Goal: Transaction & Acquisition: Book appointment/travel/reservation

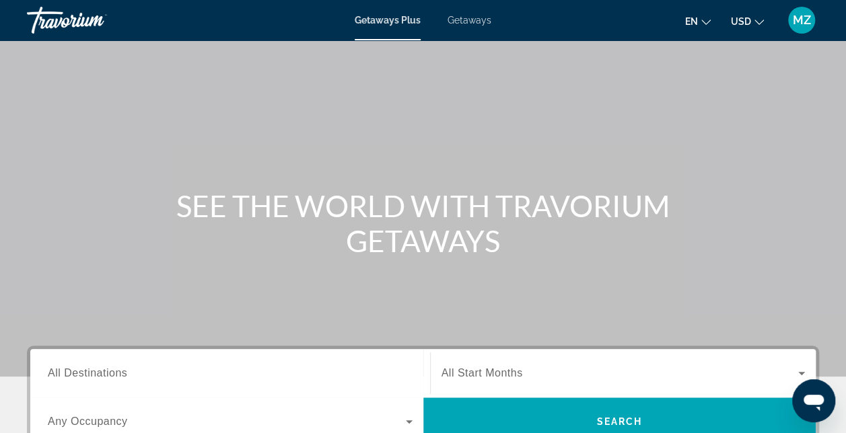
scroll to position [54, 0]
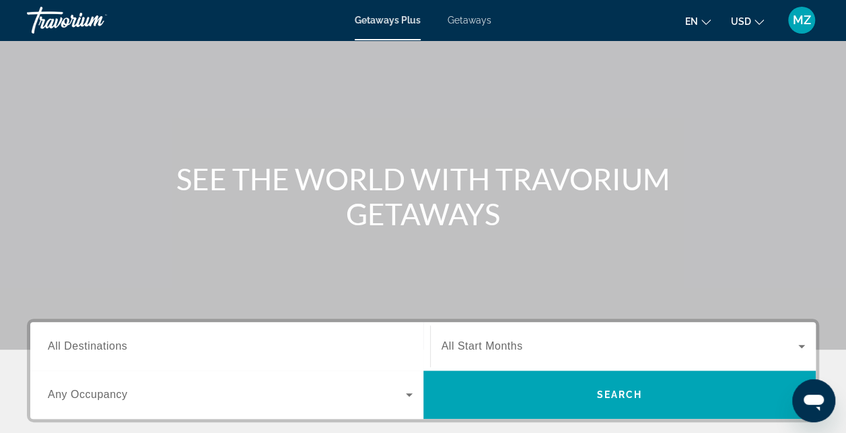
click at [467, 24] on span "Getaways" at bounding box center [470, 20] width 44 height 11
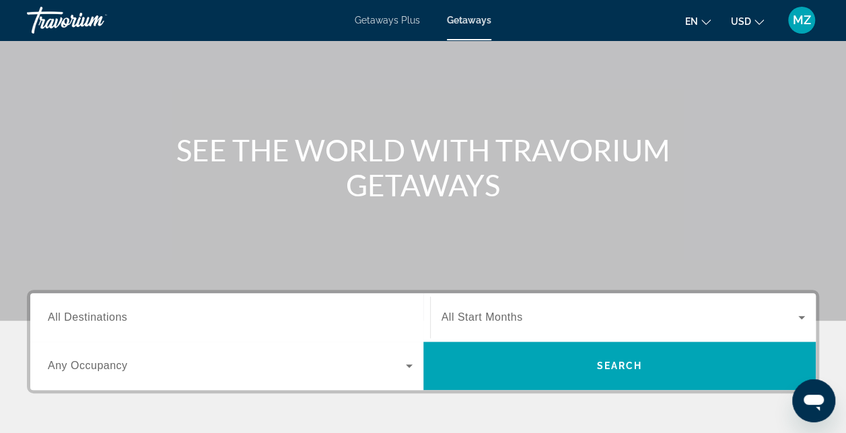
scroll to position [108, 0]
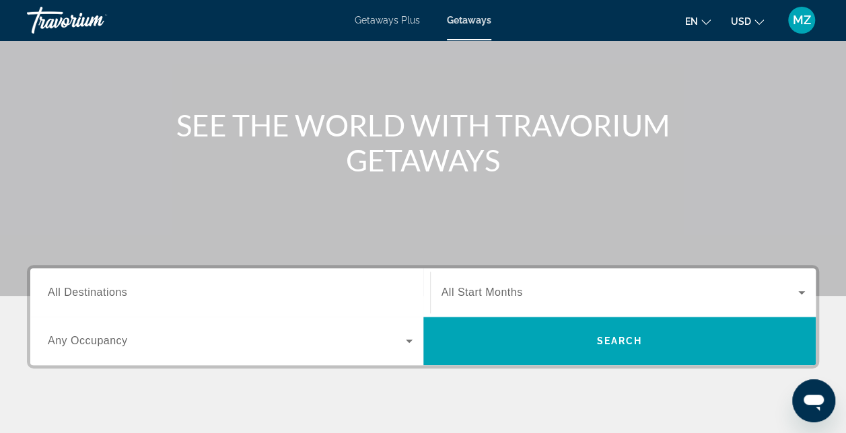
click at [87, 295] on span "All Destinations" at bounding box center [87, 292] width 79 height 11
click at [87, 295] on input "Destination All Destinations" at bounding box center [230, 293] width 365 height 16
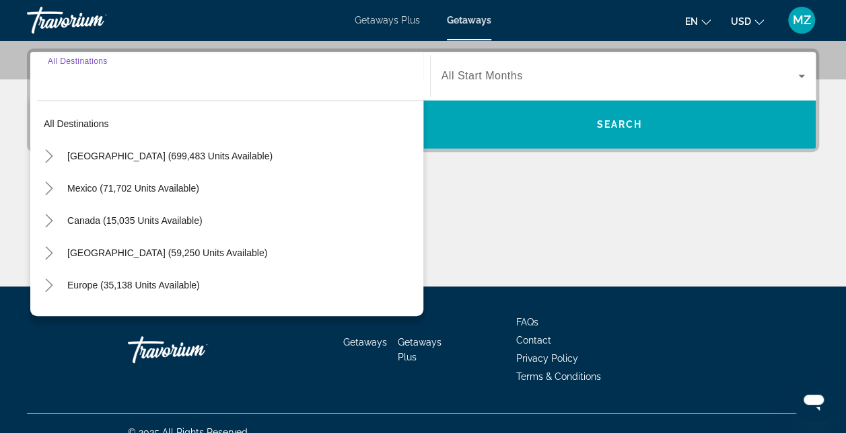
scroll to position [328, 0]
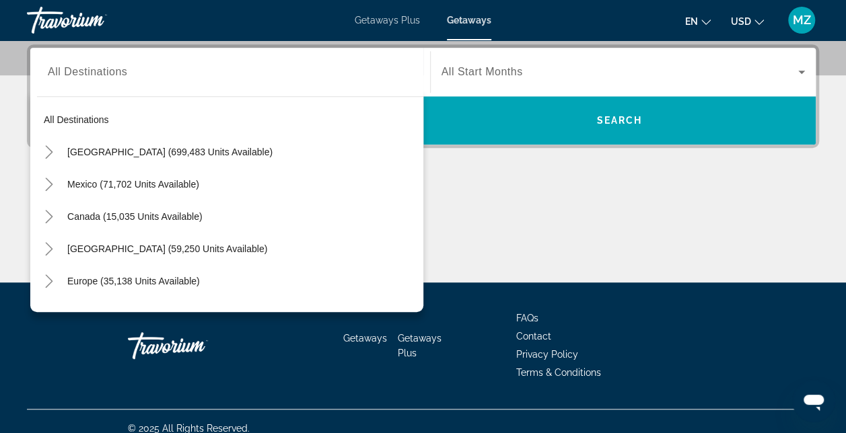
click at [478, 183] on div "Main content" at bounding box center [423, 232] width 792 height 101
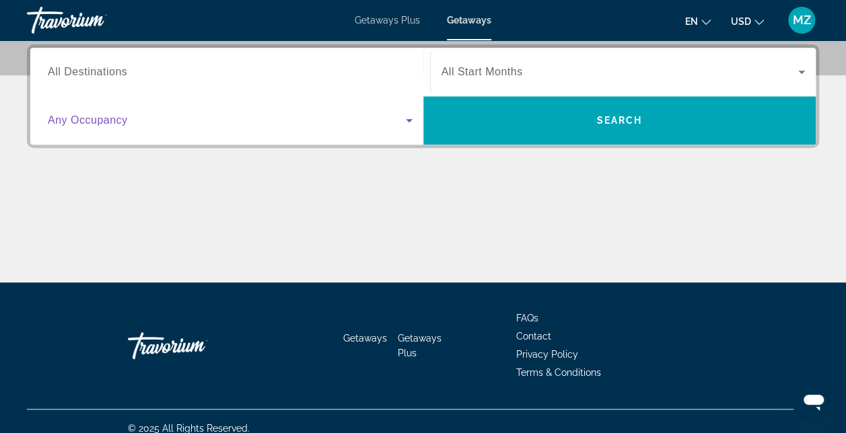
click at [407, 119] on icon "Search widget" at bounding box center [409, 120] width 7 height 3
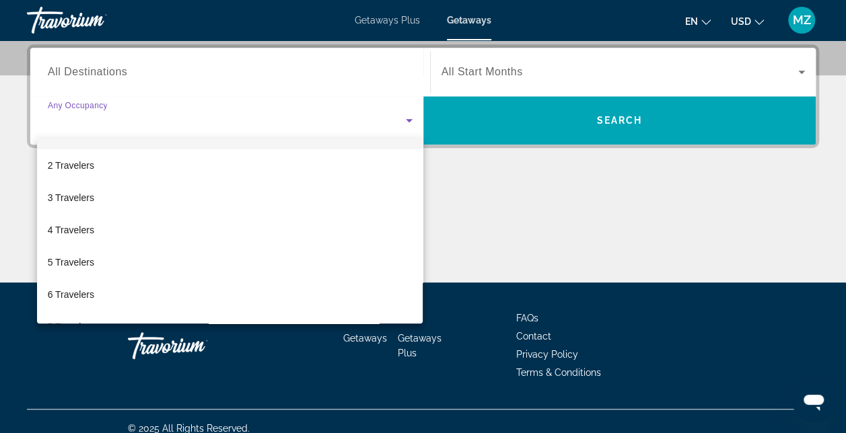
scroll to position [54, 0]
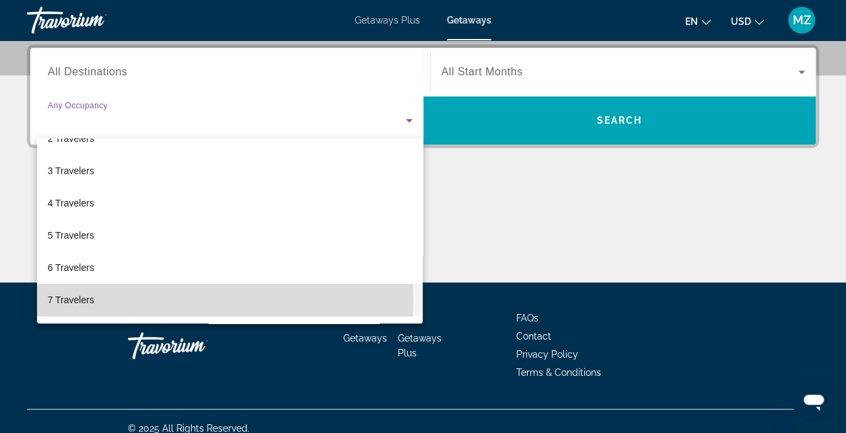
click at [67, 298] on span "7 Travelers" at bounding box center [71, 300] width 46 height 16
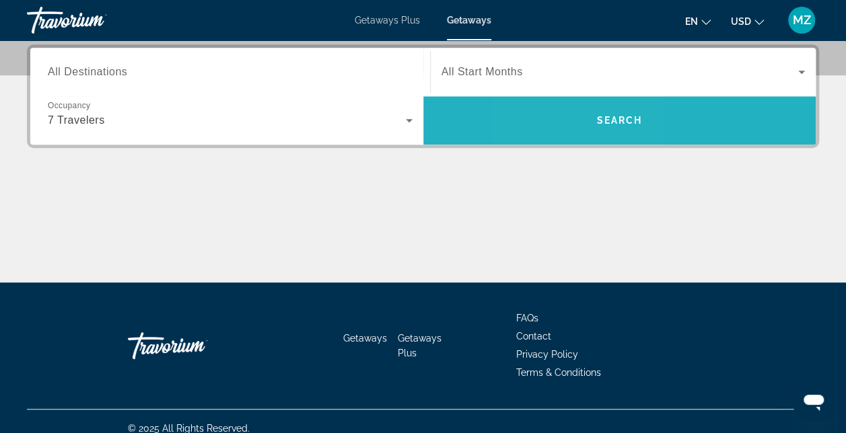
click at [569, 121] on span "Search widget" at bounding box center [619, 120] width 393 height 32
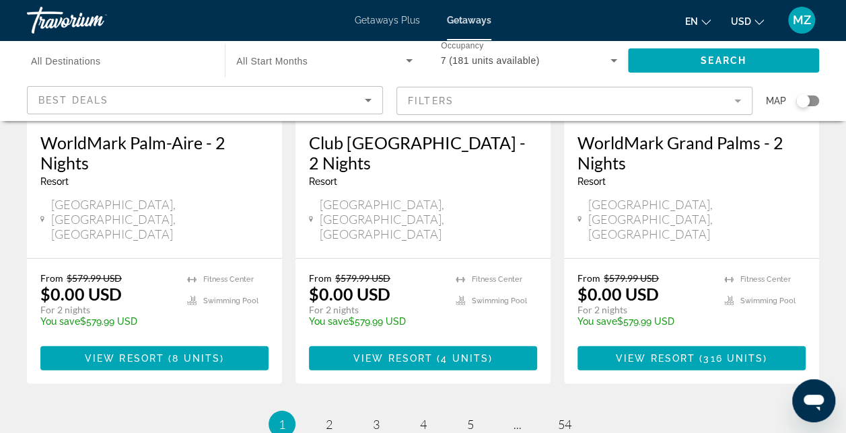
scroll to position [1858, 0]
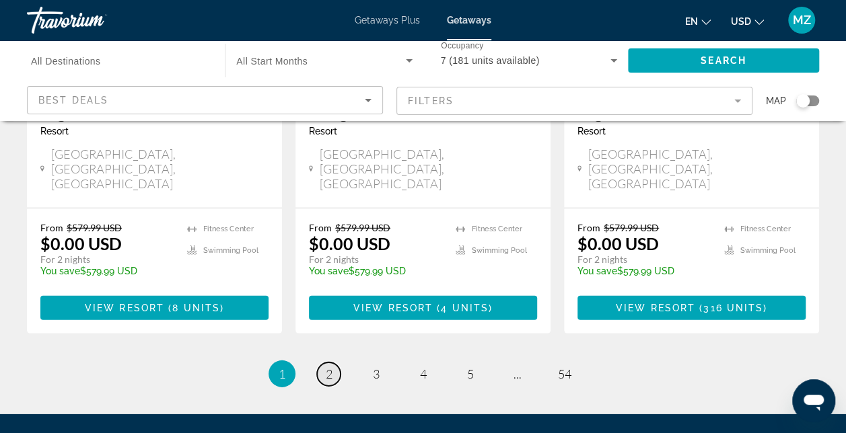
click at [328, 367] on span "2" at bounding box center [329, 374] width 7 height 15
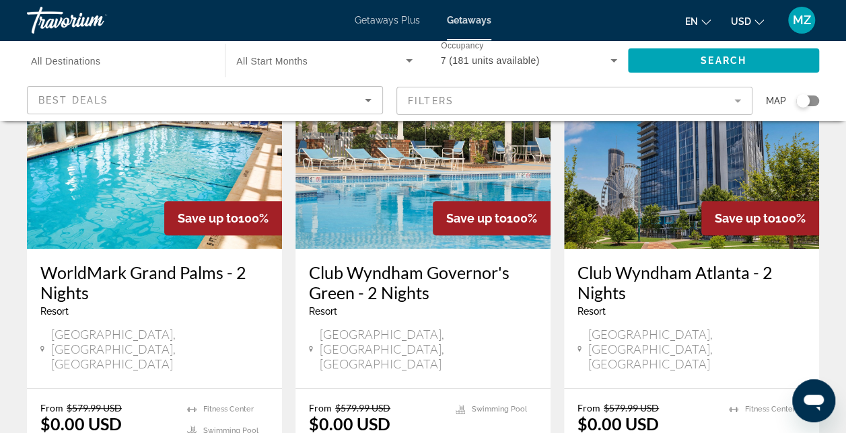
scroll to position [162, 0]
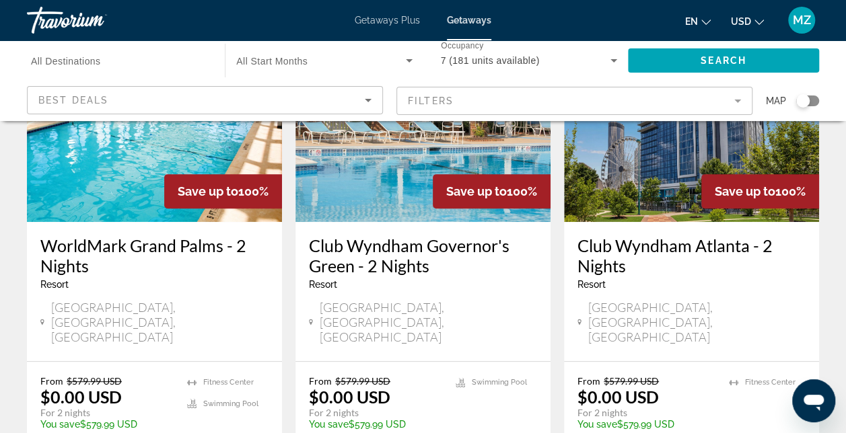
click at [738, 98] on mat-form-field "Filters" at bounding box center [574, 101] width 356 height 28
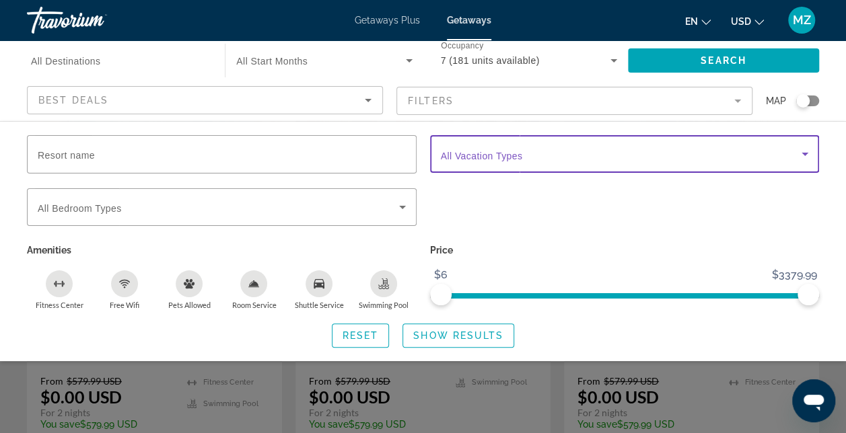
click at [801, 154] on icon "Search widget" at bounding box center [805, 154] width 16 height 16
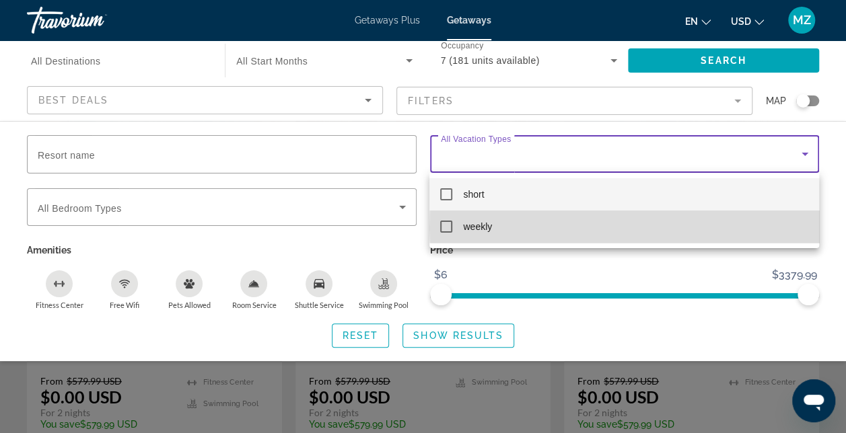
click at [767, 227] on mat-option "weekly" at bounding box center [623, 227] width 389 height 32
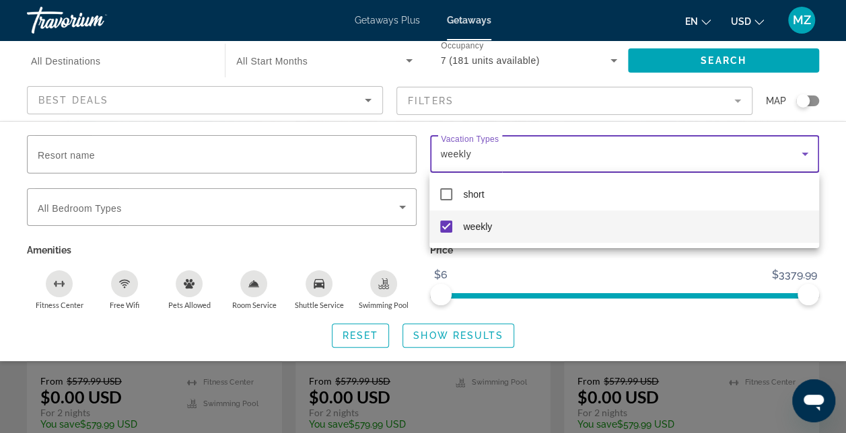
click at [834, 163] on div at bounding box center [423, 216] width 846 height 433
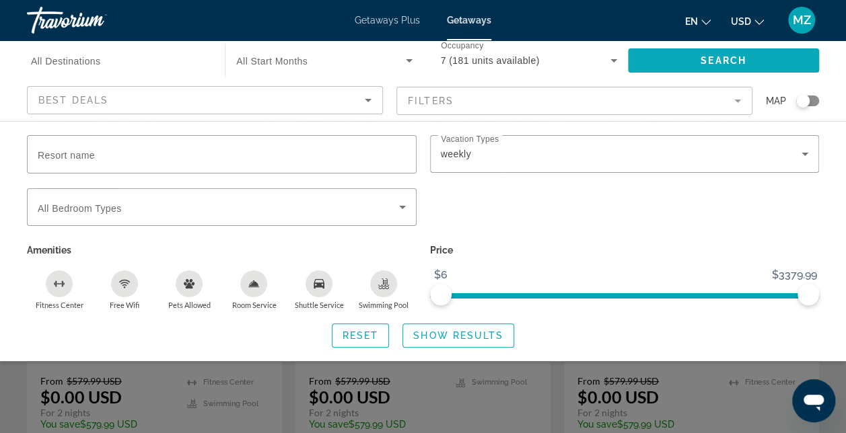
click at [763, 57] on span "Search widget" at bounding box center [723, 60] width 191 height 32
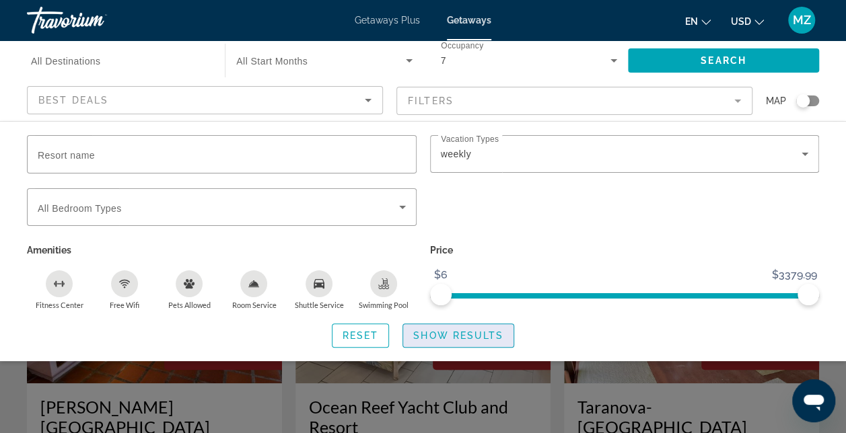
click at [477, 332] on span "Show Results" at bounding box center [458, 335] width 90 height 11
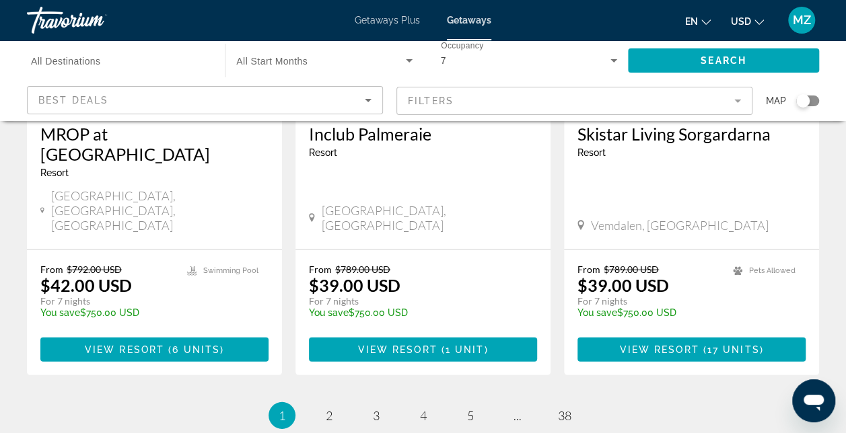
scroll to position [1823, 0]
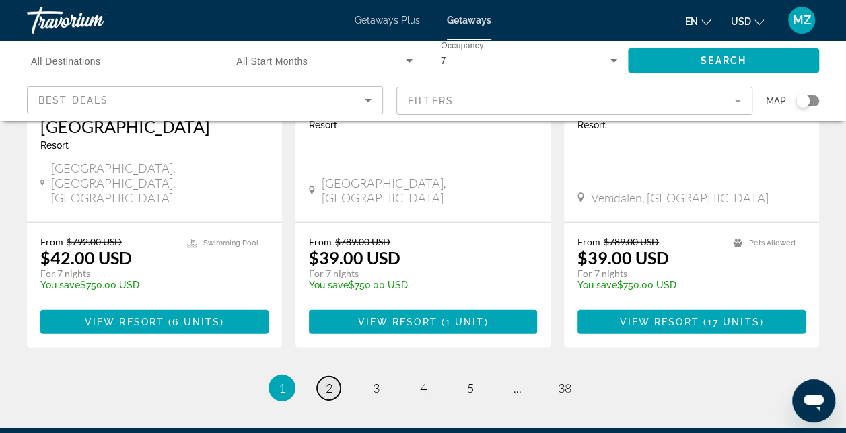
click at [326, 381] on span "2" at bounding box center [329, 388] width 7 height 15
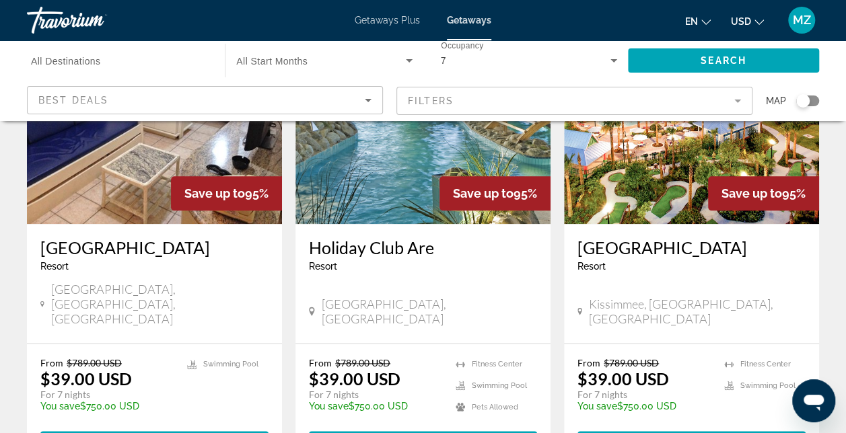
scroll to position [673, 0]
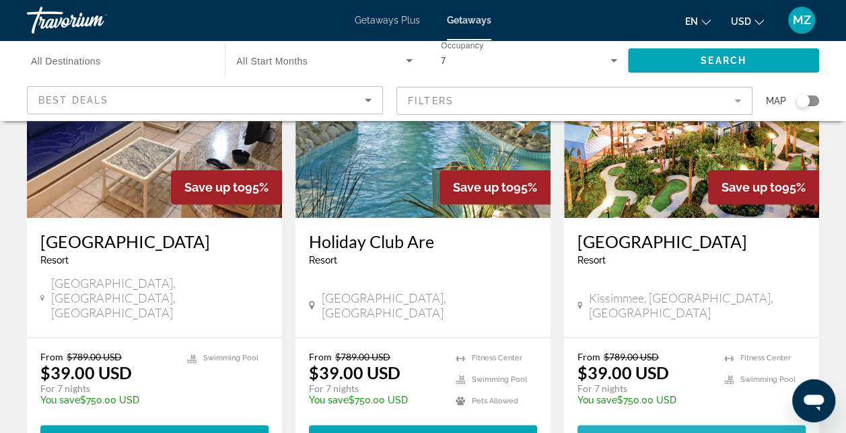
click at [670, 432] on span "View Resort" at bounding box center [658, 437] width 79 height 11
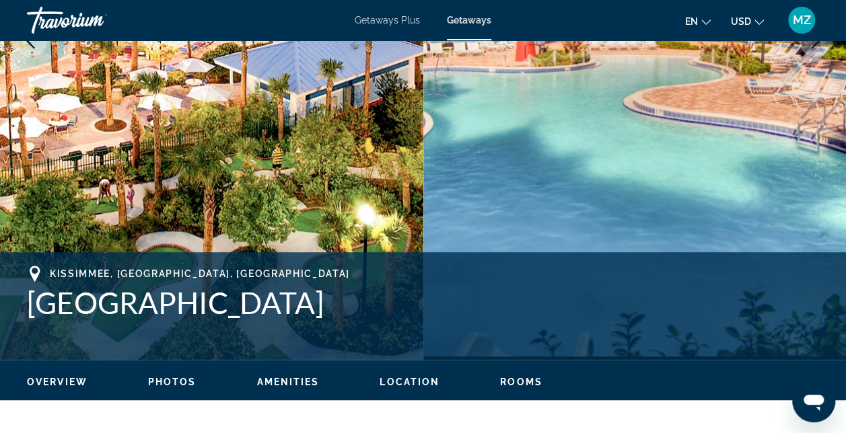
scroll to position [323, 0]
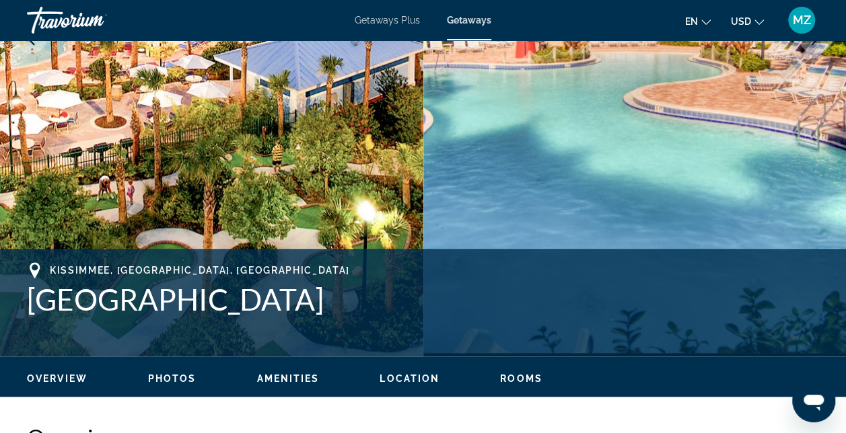
click at [168, 374] on span "Photos" at bounding box center [172, 379] width 48 height 11
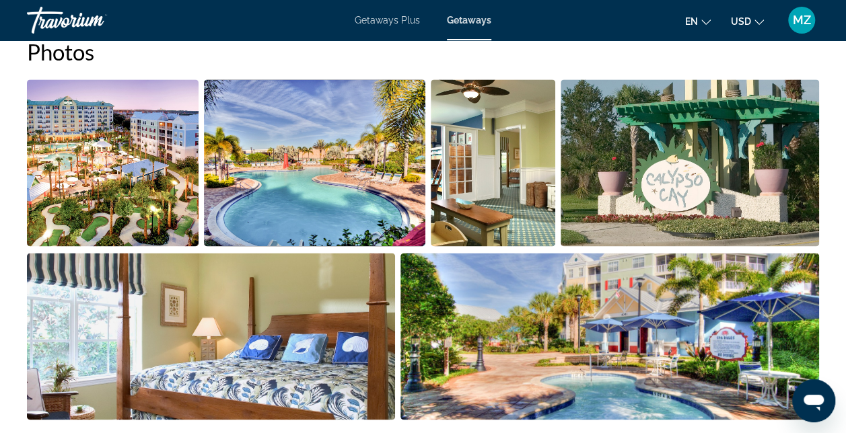
scroll to position [889, 0]
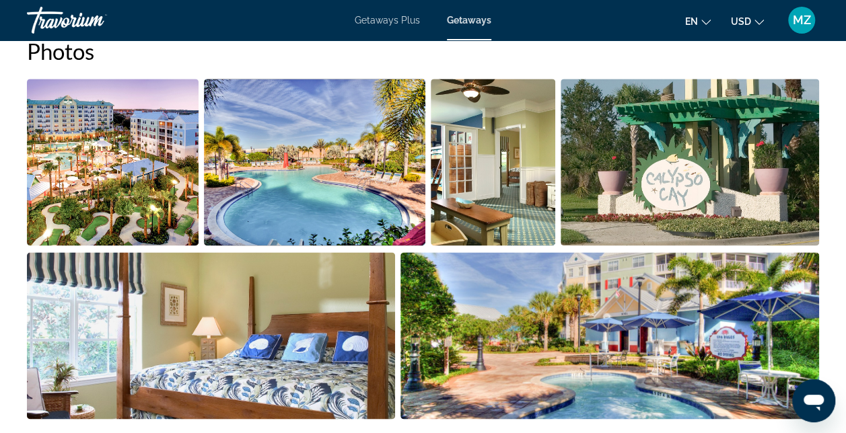
click at [220, 332] on img "Open full-screen image slider" at bounding box center [211, 335] width 368 height 167
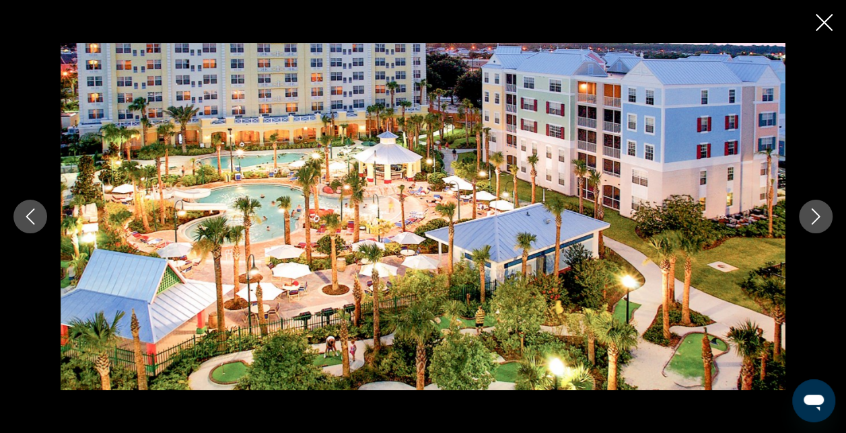
click at [815, 218] on icon "Next image" at bounding box center [816, 217] width 16 height 16
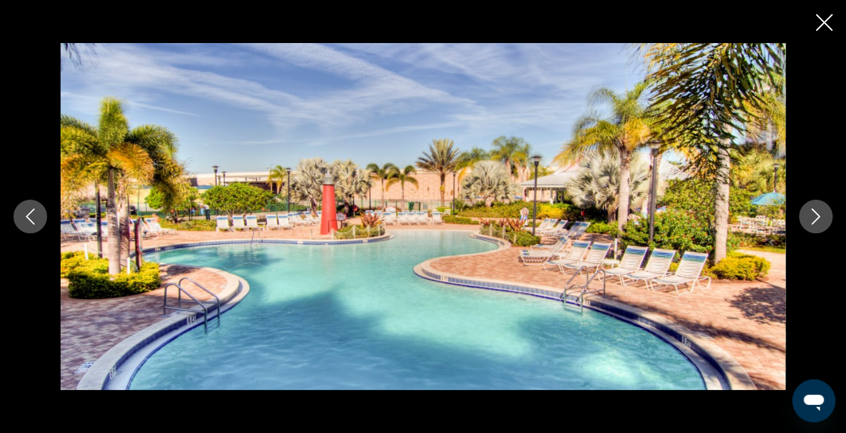
click at [815, 218] on icon "Next image" at bounding box center [816, 217] width 16 height 16
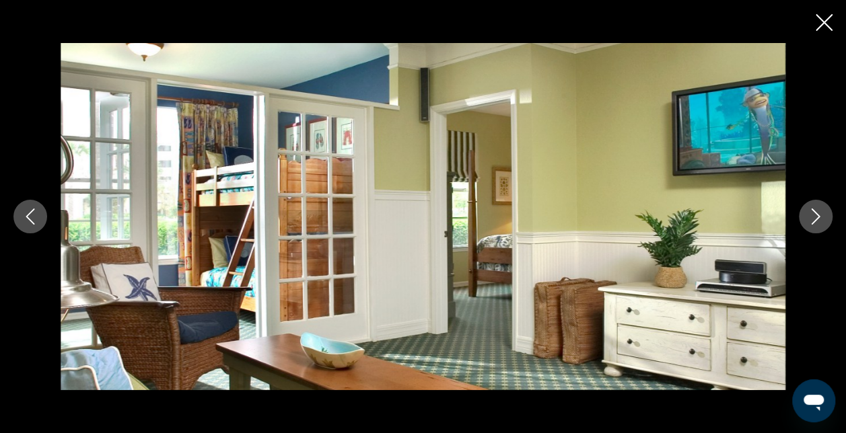
click at [815, 218] on icon "Next image" at bounding box center [816, 217] width 16 height 16
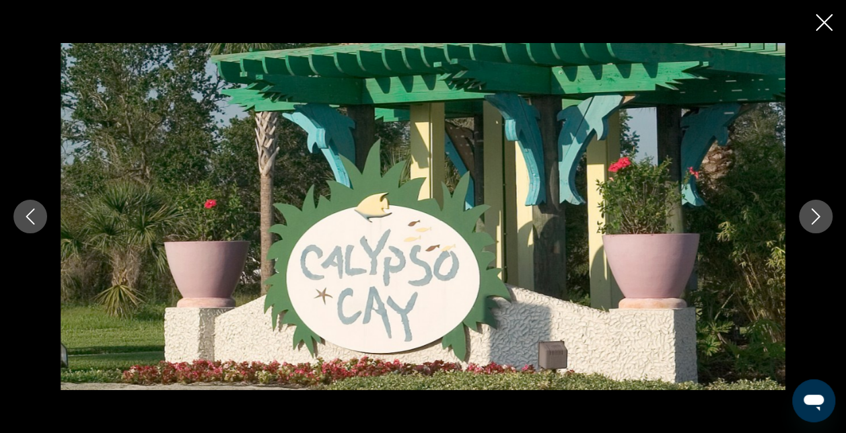
click at [815, 218] on icon "Next image" at bounding box center [816, 217] width 16 height 16
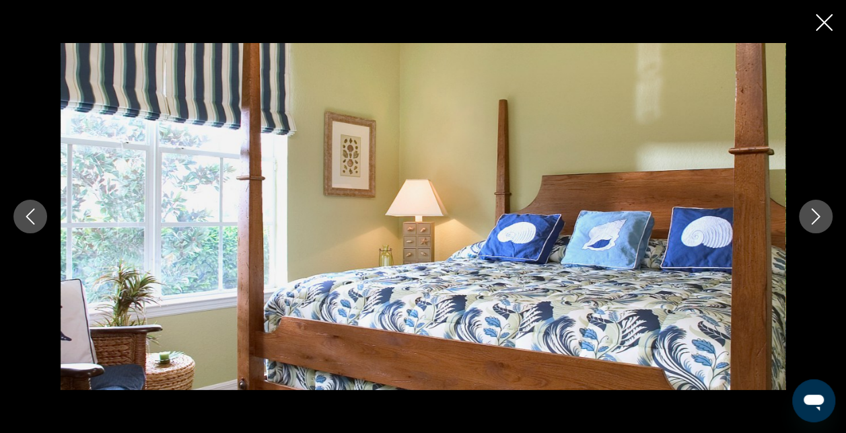
click at [815, 218] on icon "Next image" at bounding box center [816, 217] width 16 height 16
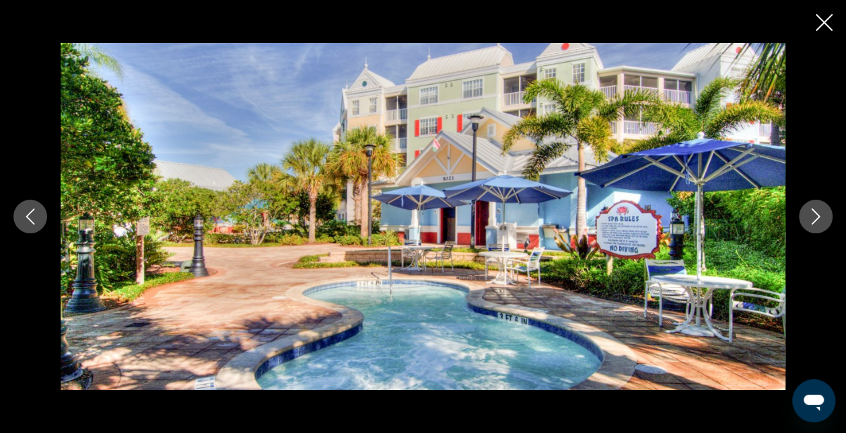
click at [815, 218] on icon "Next image" at bounding box center [816, 217] width 16 height 16
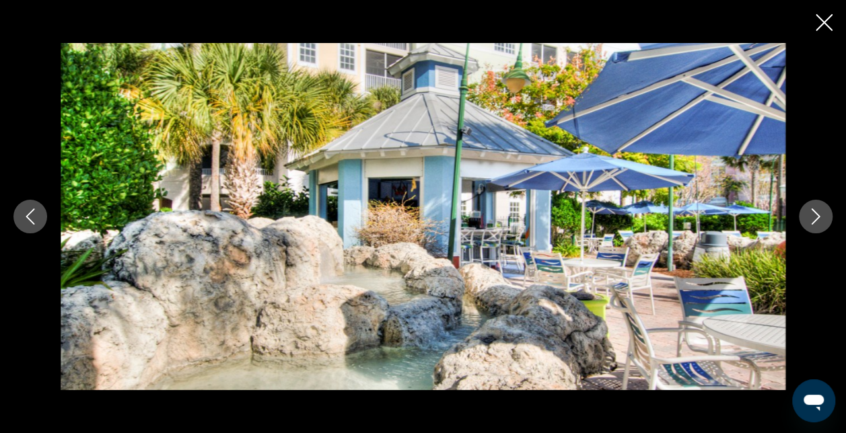
click at [815, 218] on icon "Next image" at bounding box center [816, 217] width 16 height 16
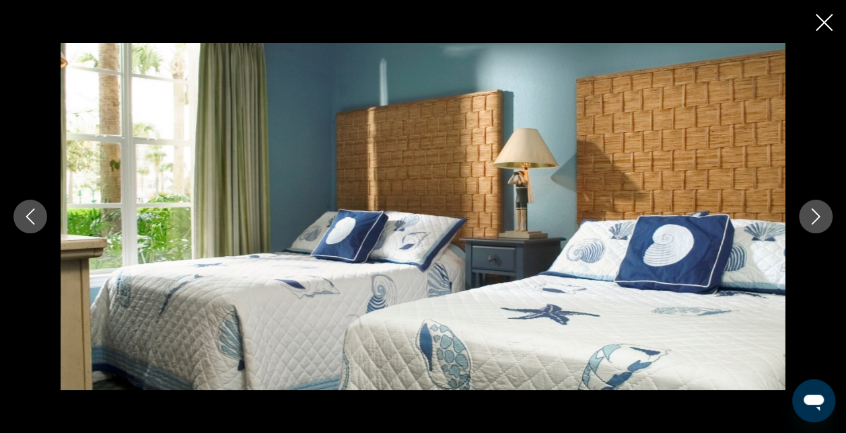
click at [815, 218] on icon "Next image" at bounding box center [816, 217] width 16 height 16
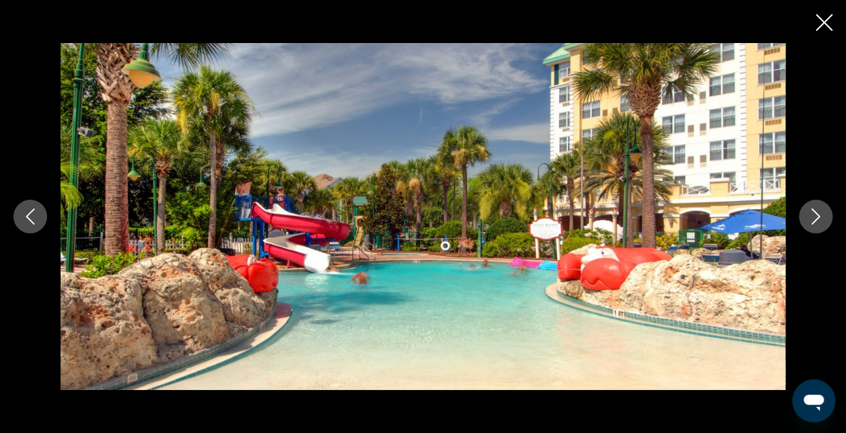
click at [815, 218] on icon "Next image" at bounding box center [816, 217] width 16 height 16
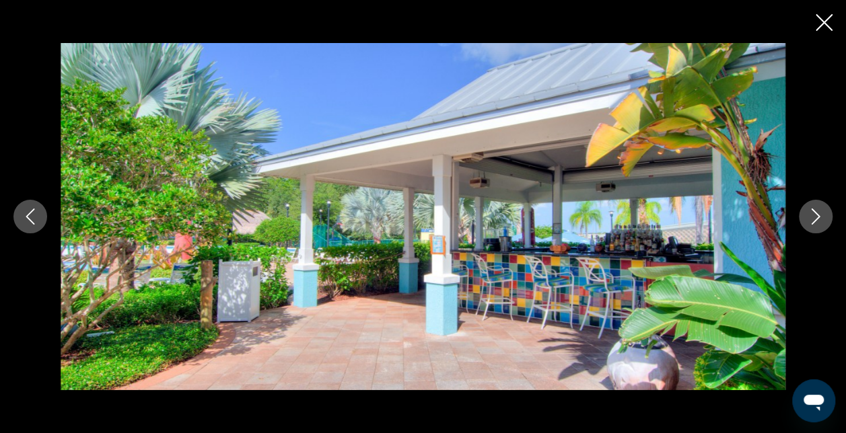
click at [815, 218] on icon "Next image" at bounding box center [816, 217] width 16 height 16
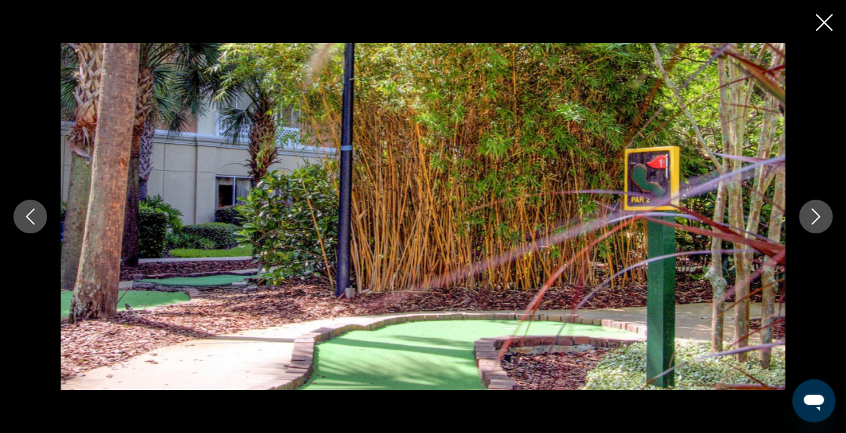
click at [815, 218] on icon "Next image" at bounding box center [816, 217] width 16 height 16
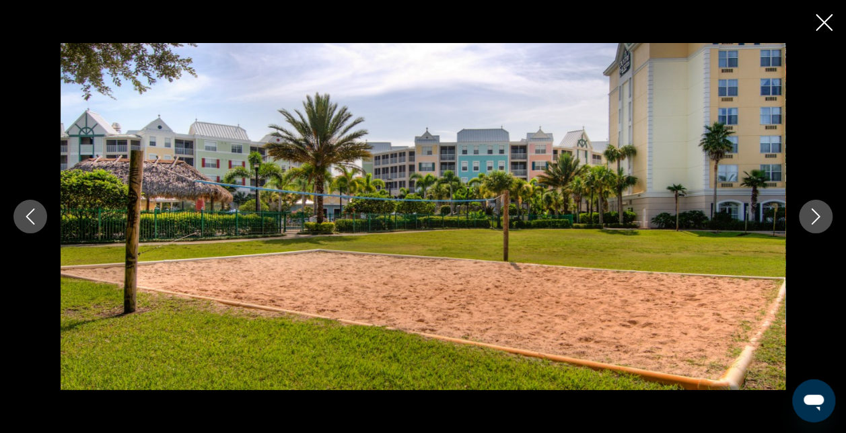
click at [815, 218] on icon "Next image" at bounding box center [816, 217] width 16 height 16
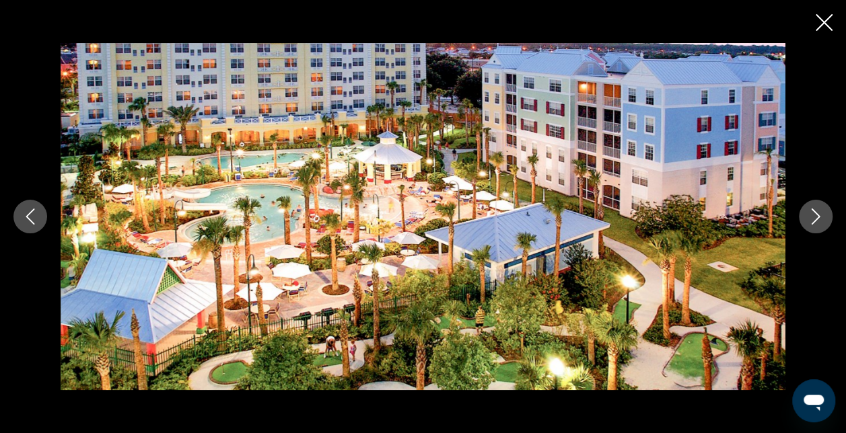
click at [815, 218] on icon "Next image" at bounding box center [816, 217] width 16 height 16
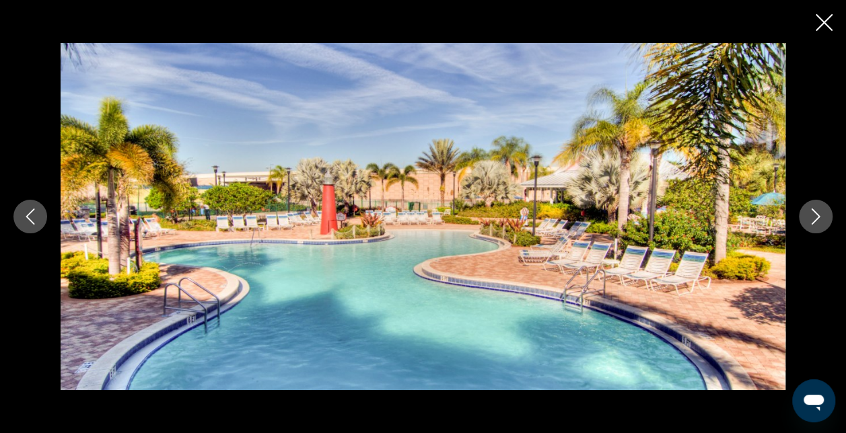
click at [815, 218] on icon "Next image" at bounding box center [816, 217] width 16 height 16
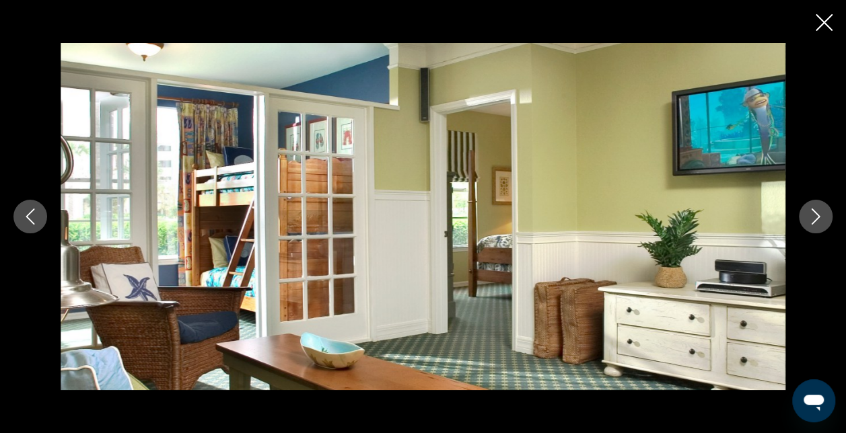
click at [824, 23] on icon "Close slideshow" at bounding box center [824, 22] width 17 height 17
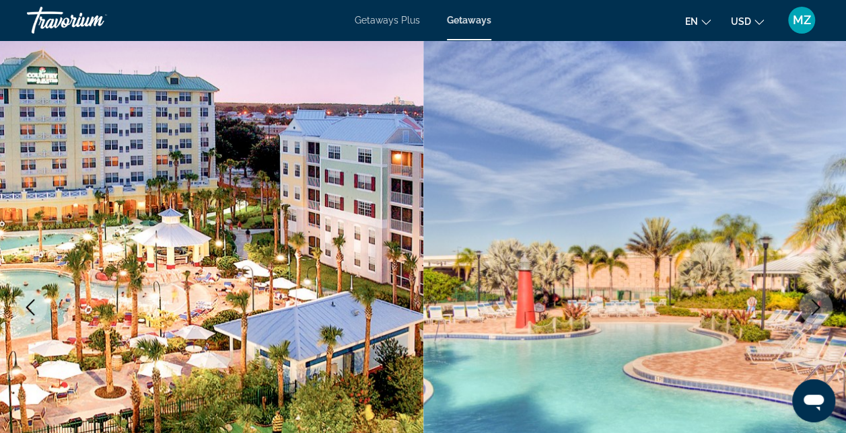
scroll to position [0, 0]
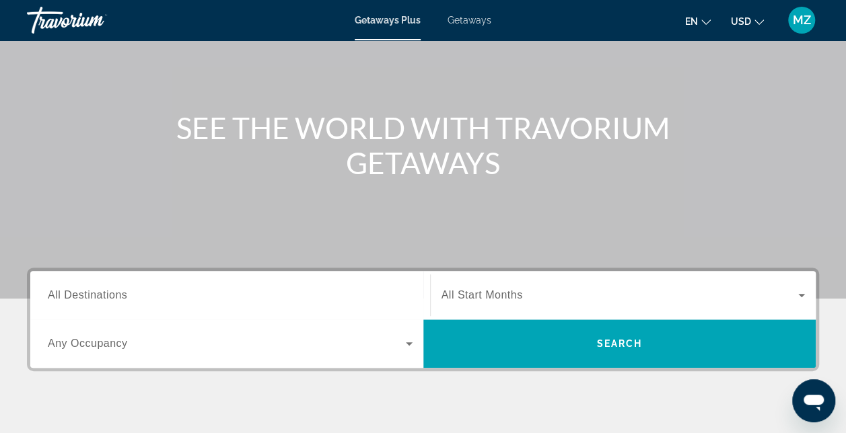
scroll to position [108, 0]
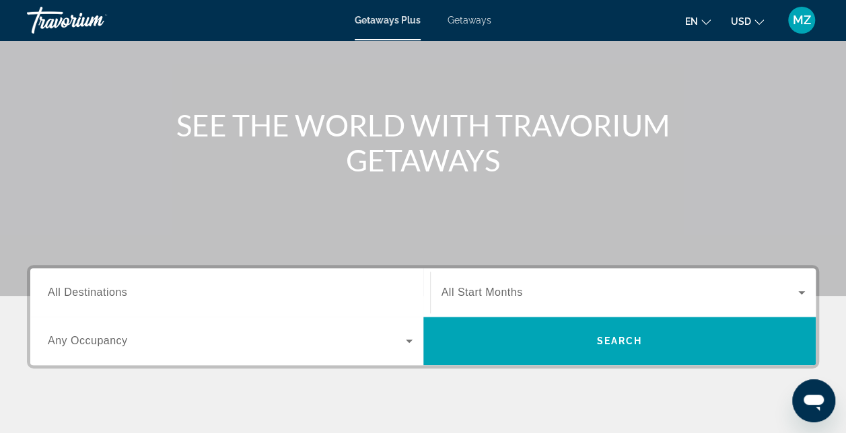
click at [464, 24] on span "Getaways" at bounding box center [470, 20] width 44 height 11
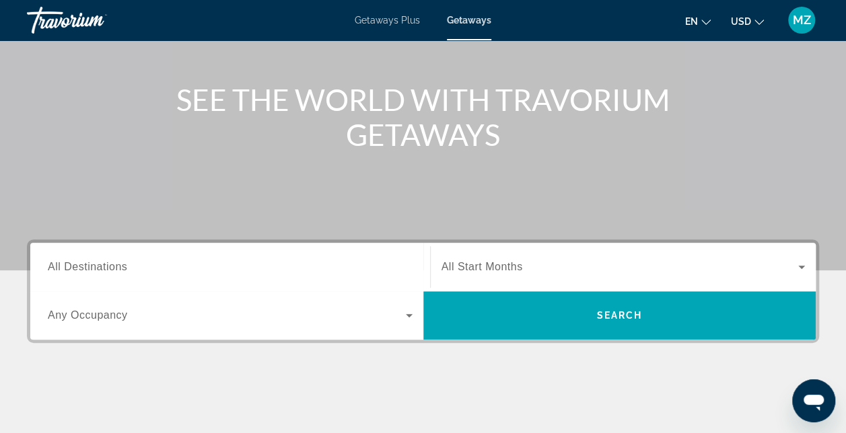
scroll to position [135, 0]
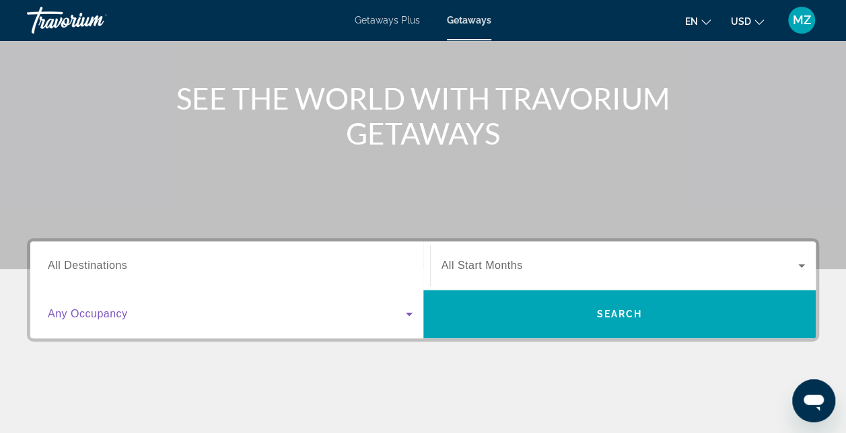
click at [409, 317] on icon "Search widget" at bounding box center [409, 314] width 16 height 16
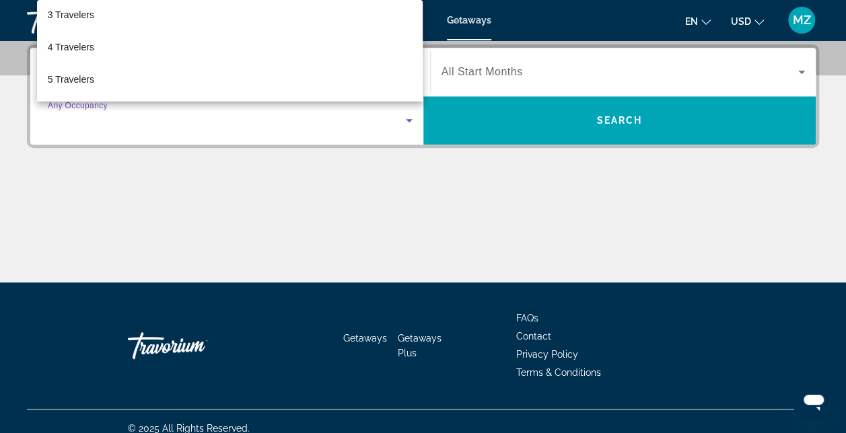
scroll to position [98, 0]
click at [423, 102] on div at bounding box center [423, 216] width 846 height 433
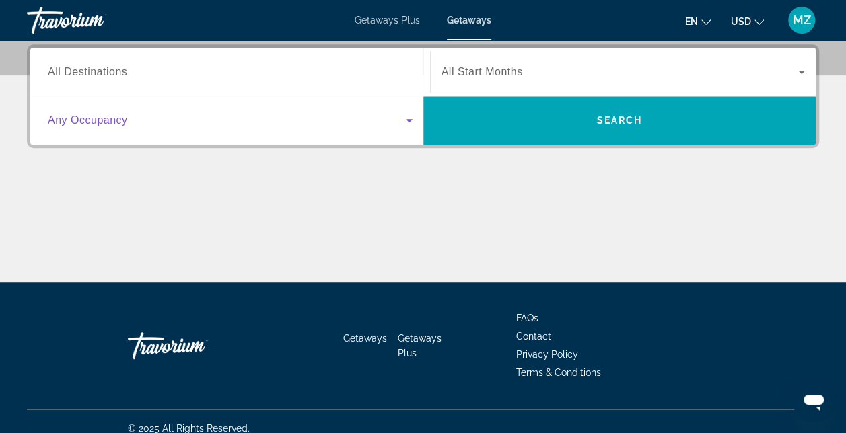
click at [404, 122] on icon "Search widget" at bounding box center [409, 120] width 16 height 16
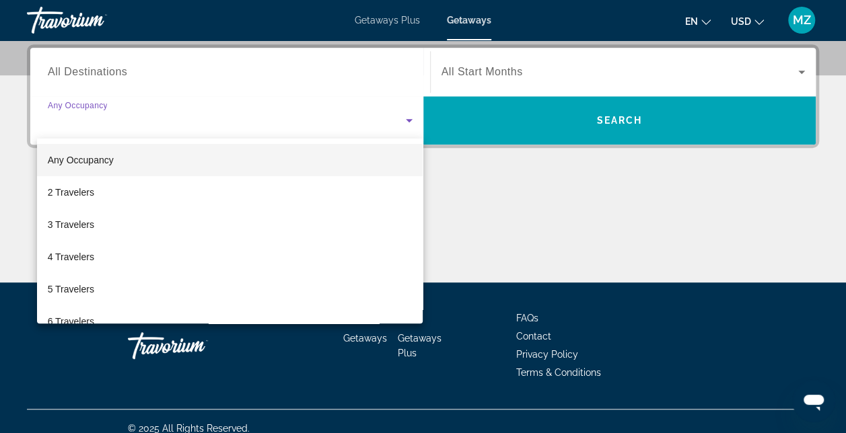
scroll to position [27, 0]
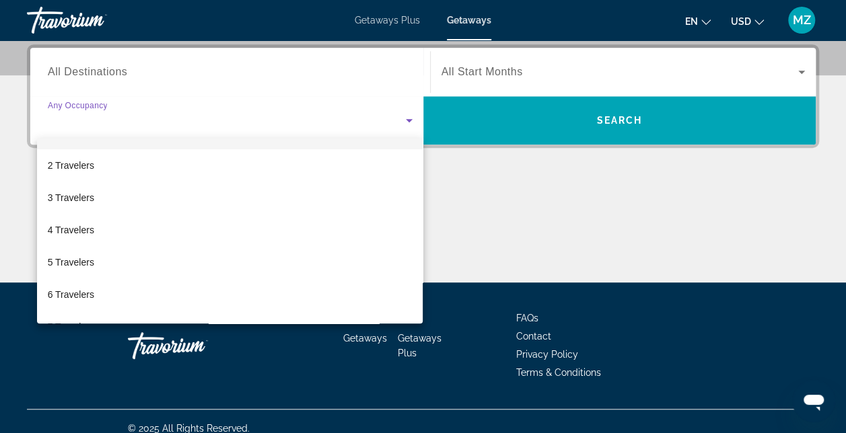
click at [421, 325] on div at bounding box center [423, 216] width 846 height 433
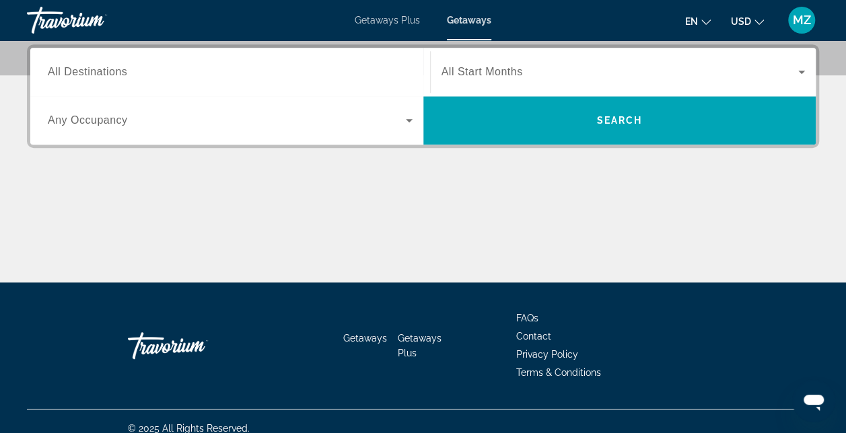
click at [424, 327] on div "Getaways Getaways Plus FAQs Contact Privacy Policy Terms & Conditions" at bounding box center [423, 346] width 792 height 127
click at [414, 118] on icon "Search widget" at bounding box center [409, 120] width 16 height 16
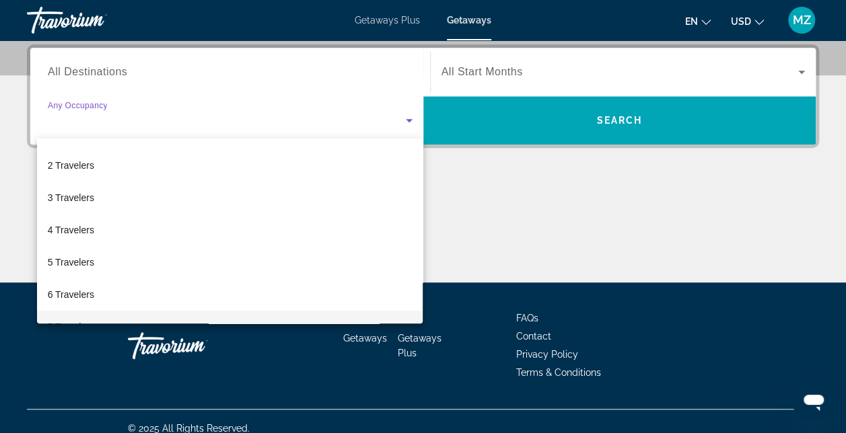
scroll to position [46, 0]
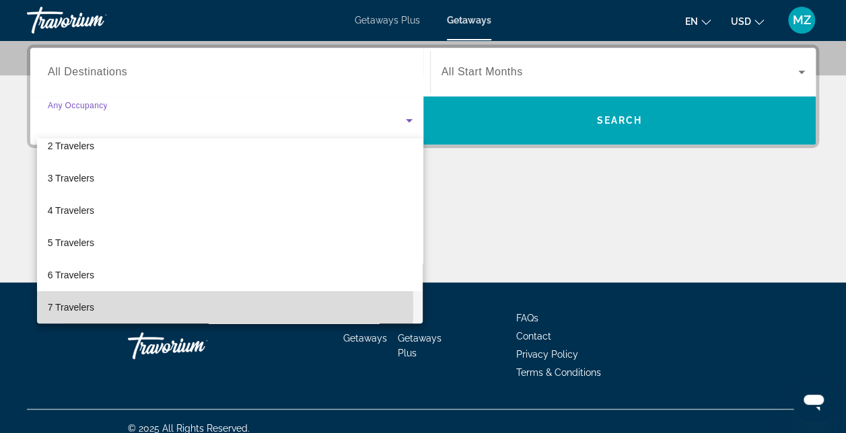
click at [67, 308] on span "7 Travelers" at bounding box center [71, 308] width 46 height 16
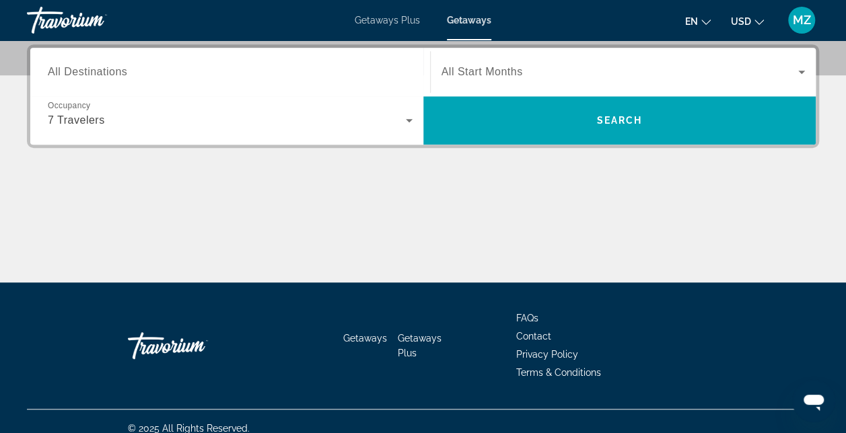
click at [73, 67] on span "All Destinations" at bounding box center [87, 71] width 79 height 11
click at [73, 67] on input "Destination All Destinations" at bounding box center [230, 73] width 365 height 16
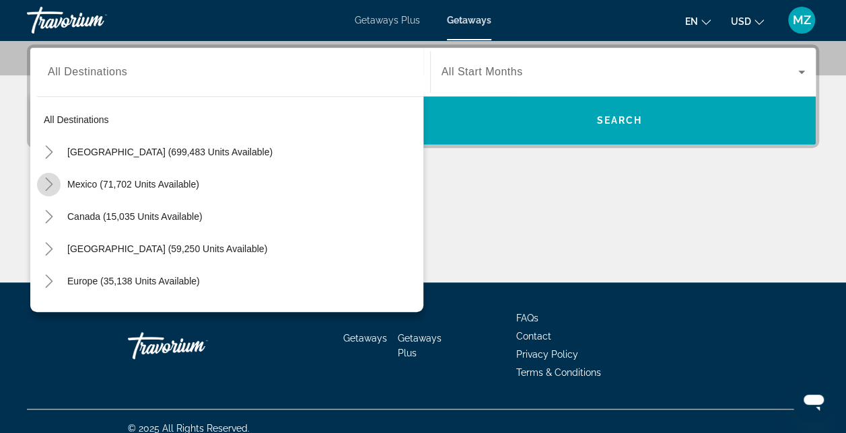
click at [48, 186] on icon "Toggle Mexico (71,702 units available)" at bounding box center [48, 184] width 7 height 13
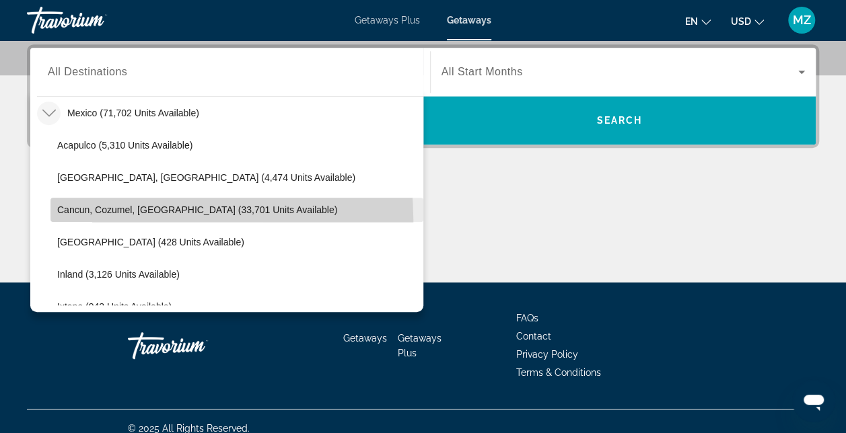
click at [81, 219] on span "Search widget" at bounding box center [236, 210] width 373 height 32
type input "**********"
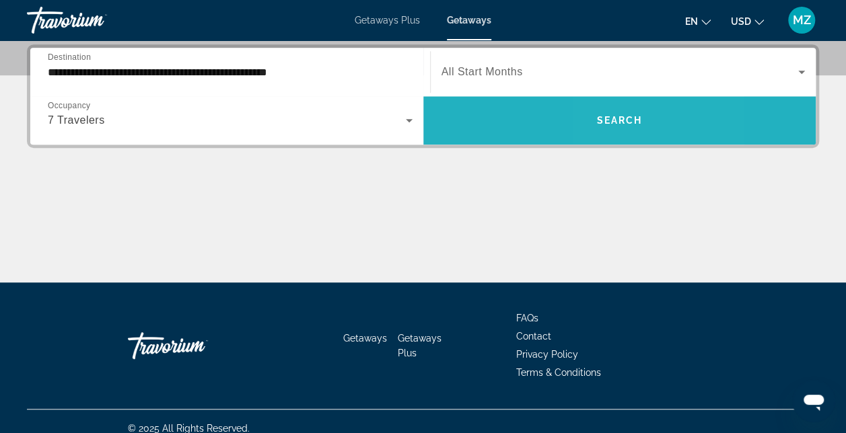
click at [610, 127] on span "Search widget" at bounding box center [619, 120] width 393 height 32
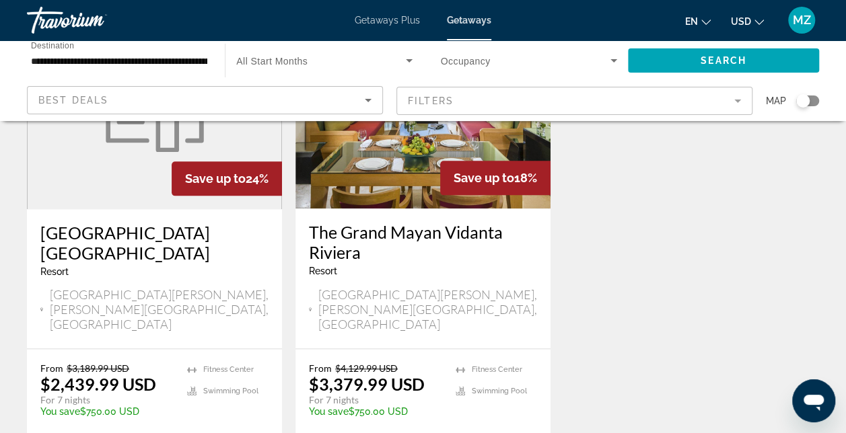
scroll to position [700, 0]
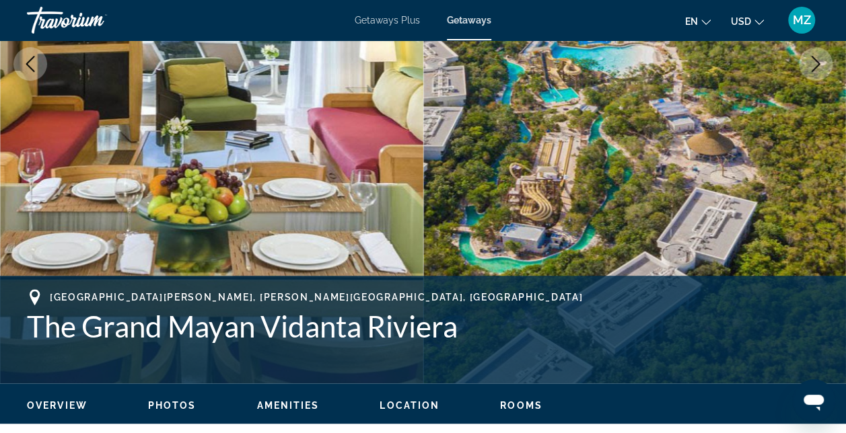
scroll to position [323, 0]
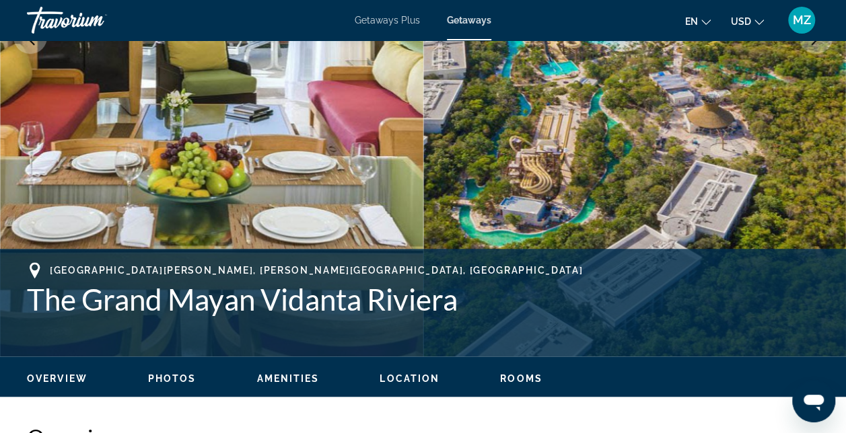
click at [170, 382] on span "Photos" at bounding box center [172, 379] width 48 height 11
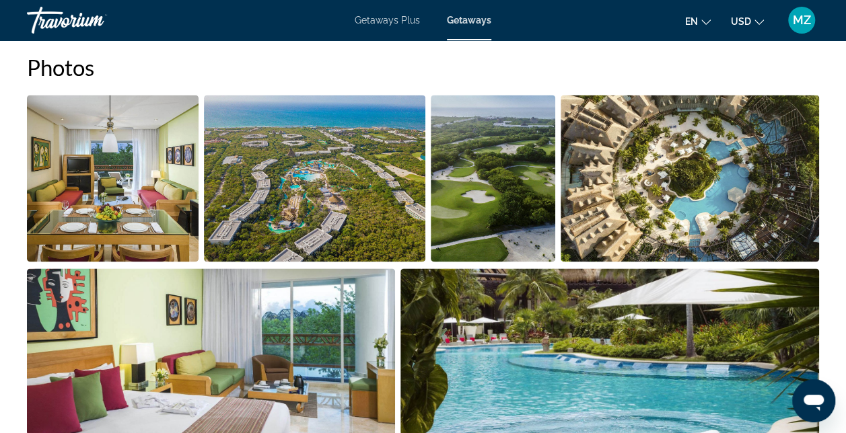
scroll to position [911, 0]
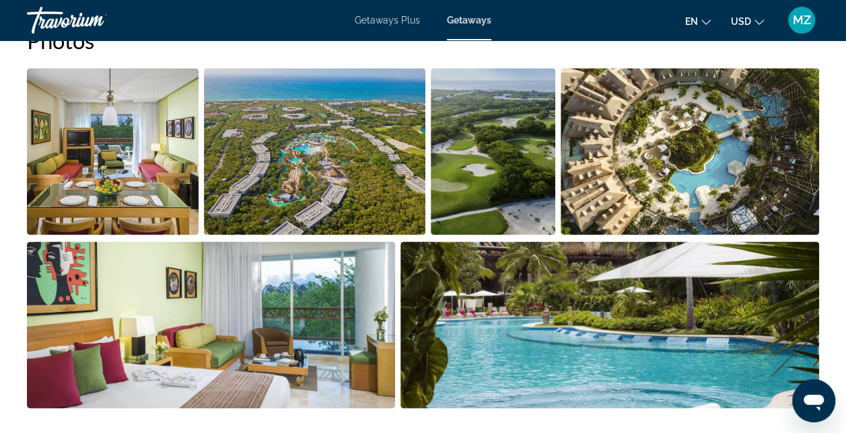
click at [341, 346] on img "Open full-screen image slider" at bounding box center [211, 325] width 368 height 167
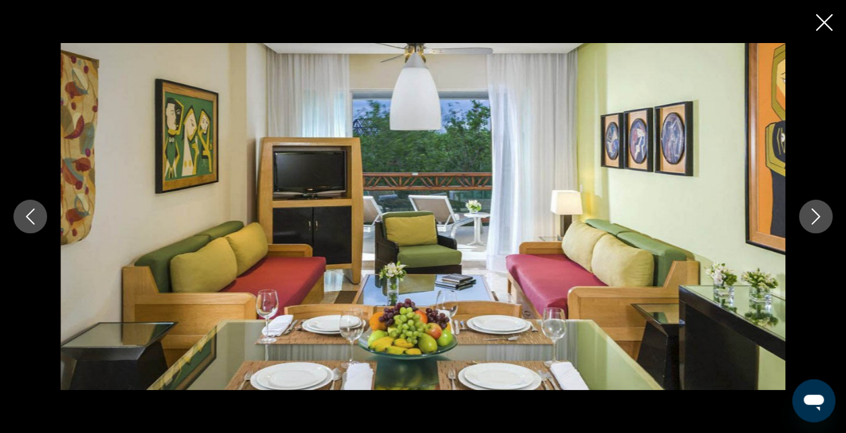
click at [818, 218] on icon "Next image" at bounding box center [816, 217] width 16 height 16
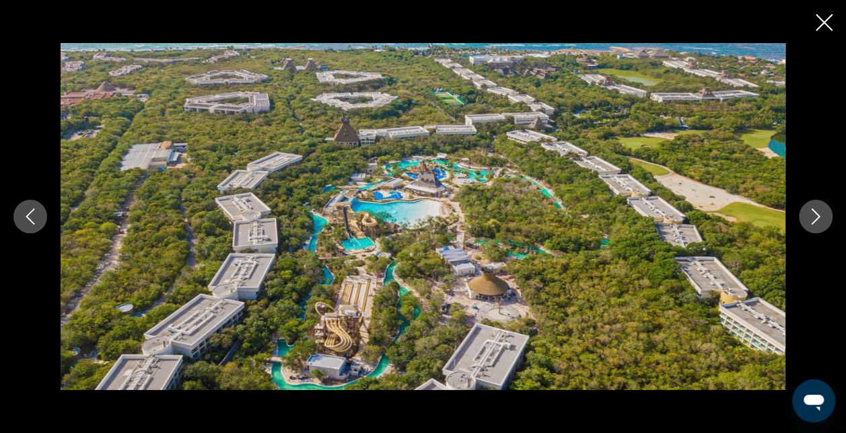
click at [820, 219] on icon "Next image" at bounding box center [816, 217] width 16 height 16
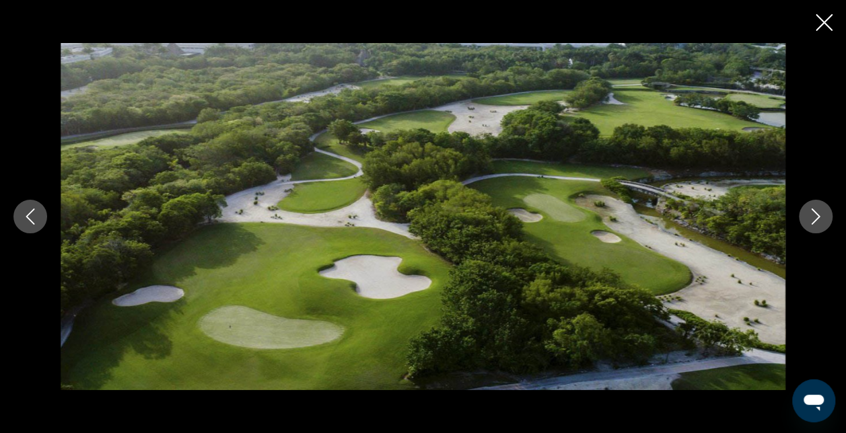
click at [822, 223] on icon "Next image" at bounding box center [816, 217] width 16 height 16
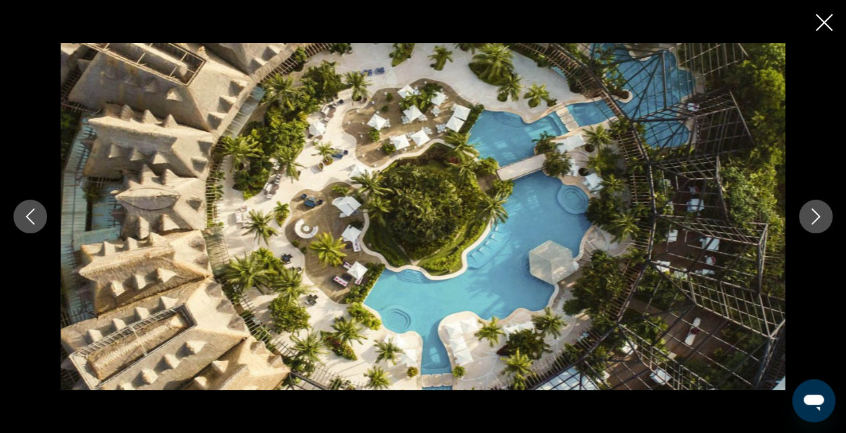
click at [823, 223] on icon "Next image" at bounding box center [816, 217] width 16 height 16
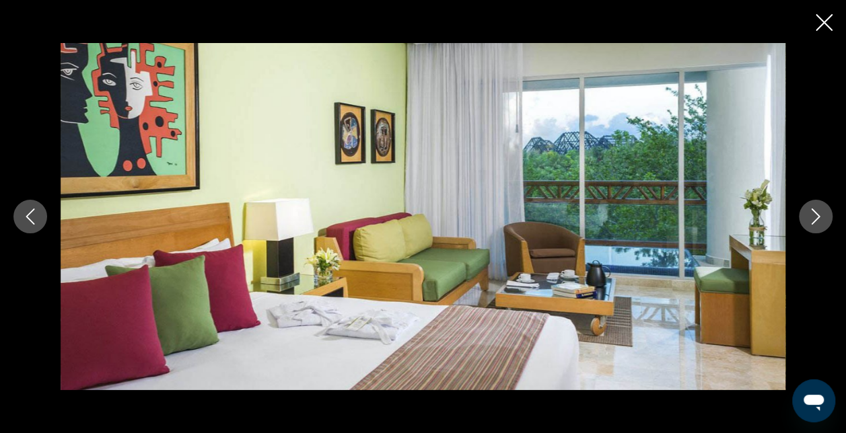
click at [823, 223] on icon "Next image" at bounding box center [816, 217] width 16 height 16
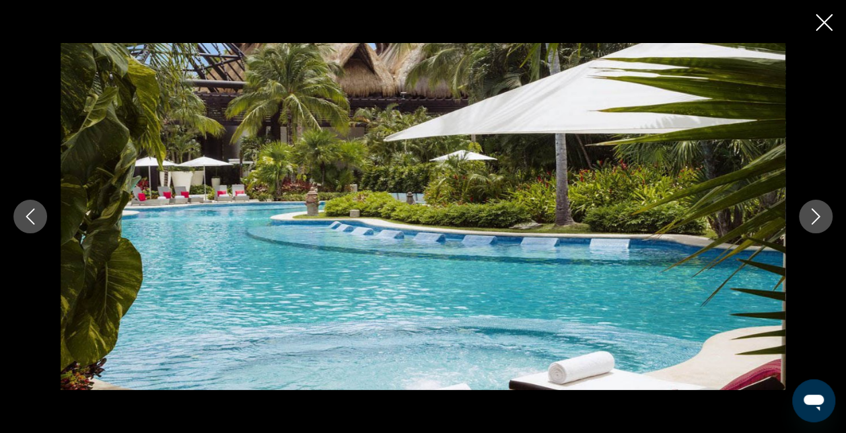
click at [825, 225] on button "Next image" at bounding box center [816, 217] width 34 height 34
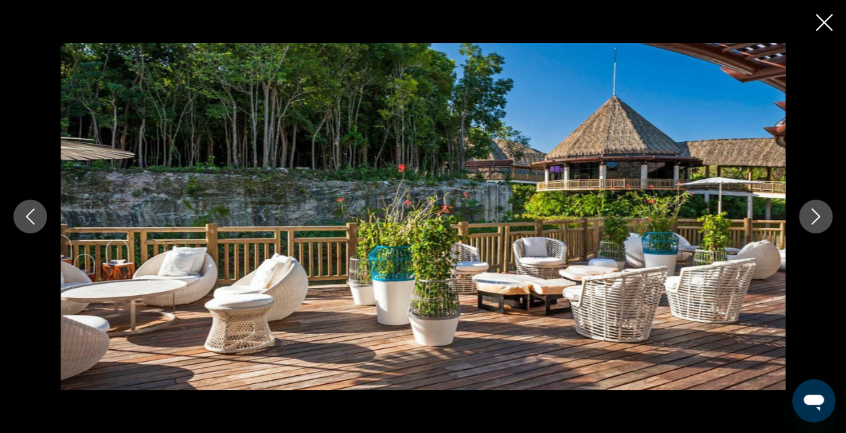
click at [827, 225] on button "Next image" at bounding box center [816, 217] width 34 height 34
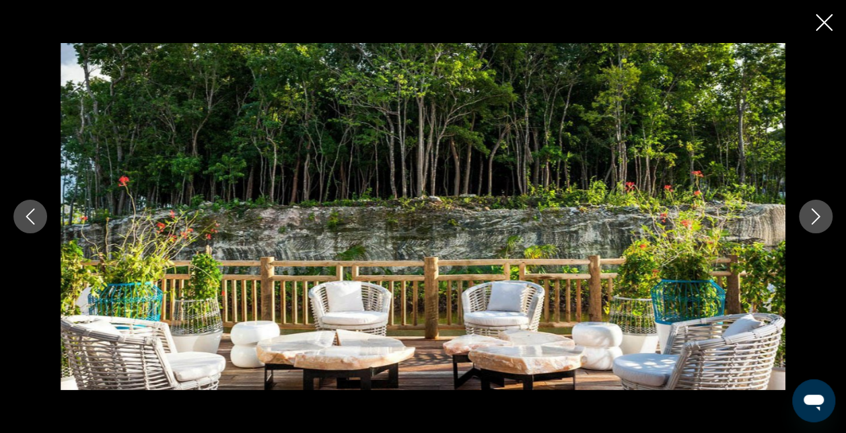
click at [827, 225] on button "Next image" at bounding box center [816, 217] width 34 height 34
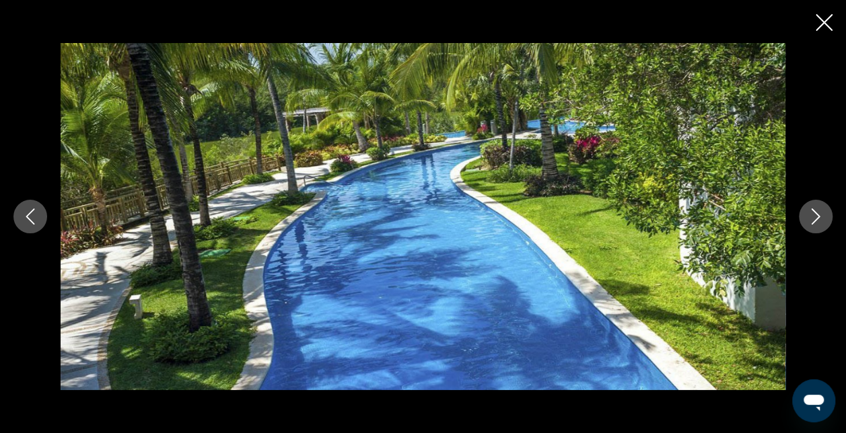
click at [827, 225] on button "Next image" at bounding box center [816, 217] width 34 height 34
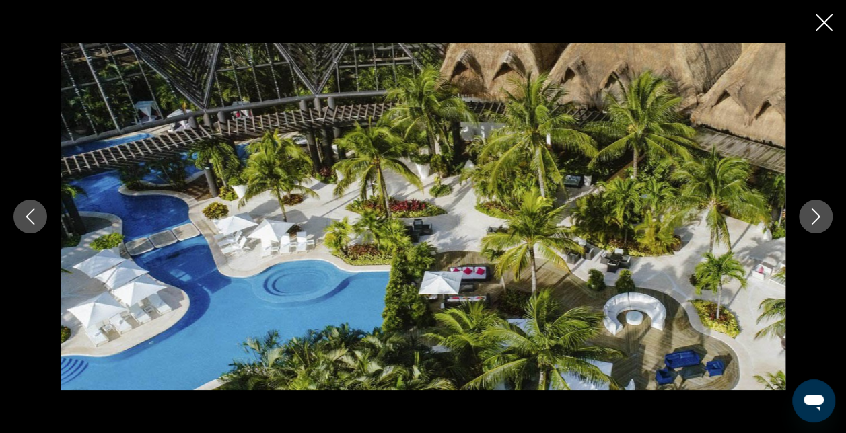
click at [827, 225] on button "Next image" at bounding box center [816, 217] width 34 height 34
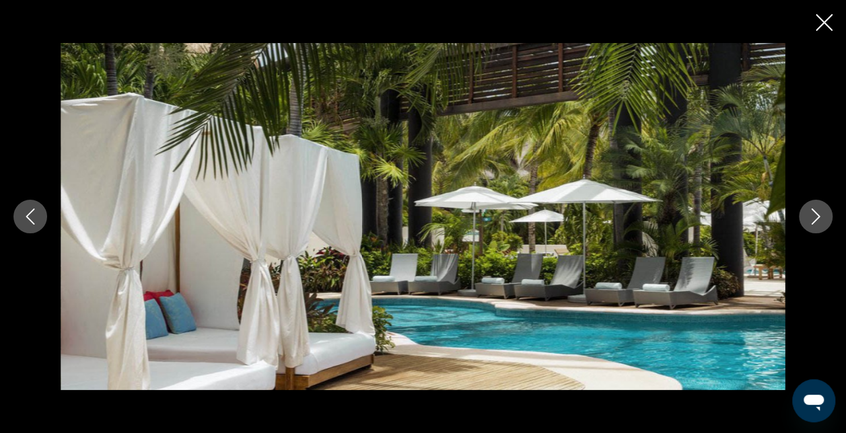
click at [827, 225] on button "Next image" at bounding box center [816, 217] width 34 height 34
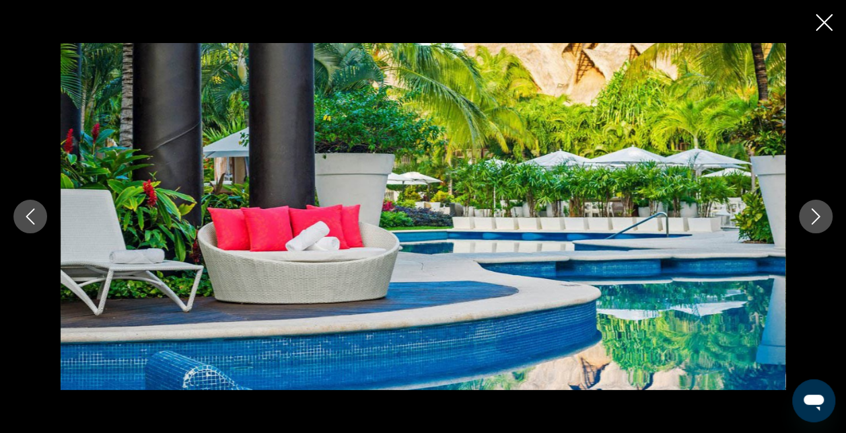
click at [827, 225] on button "Next image" at bounding box center [816, 217] width 34 height 34
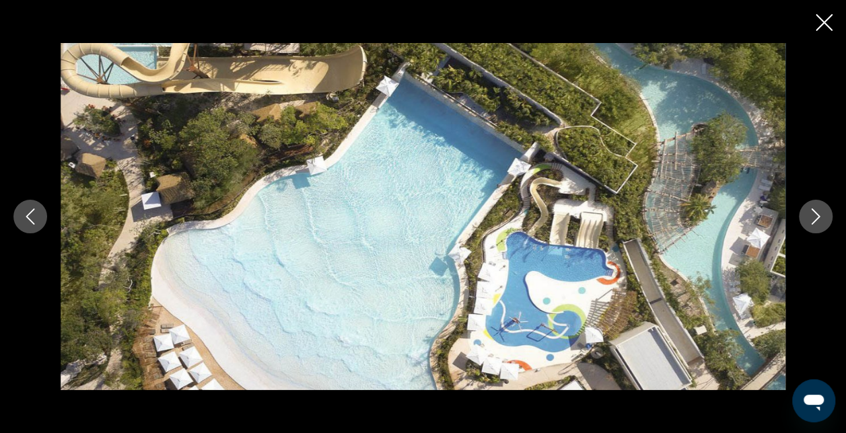
click at [827, 225] on button "Next image" at bounding box center [816, 217] width 34 height 34
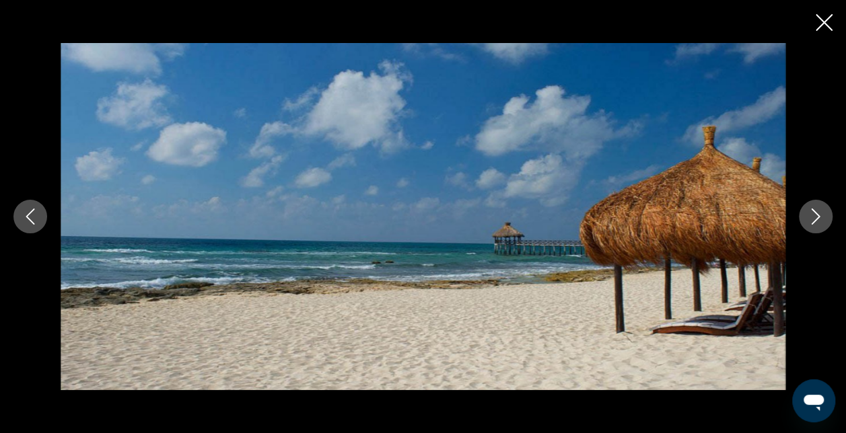
click at [827, 225] on button "Next image" at bounding box center [816, 217] width 34 height 34
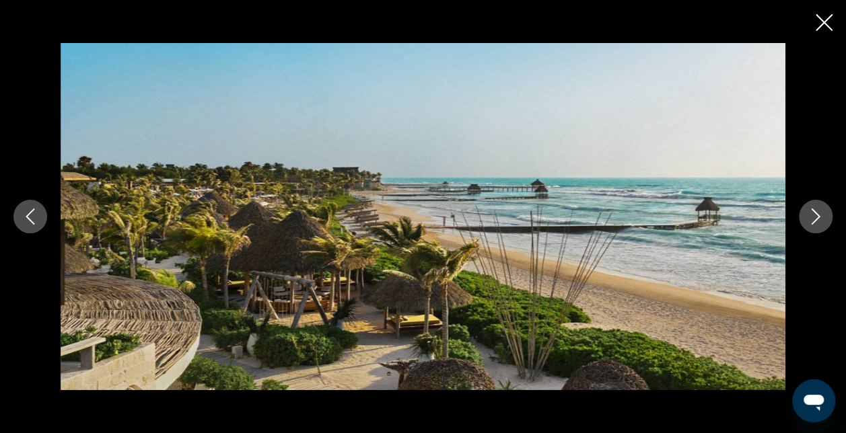
click at [813, 217] on icon "Next image" at bounding box center [816, 217] width 16 height 16
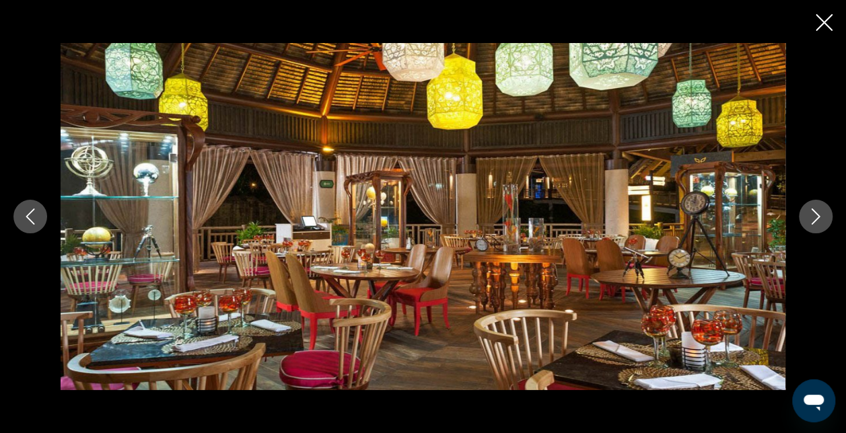
click at [813, 217] on icon "Next image" at bounding box center [816, 217] width 16 height 16
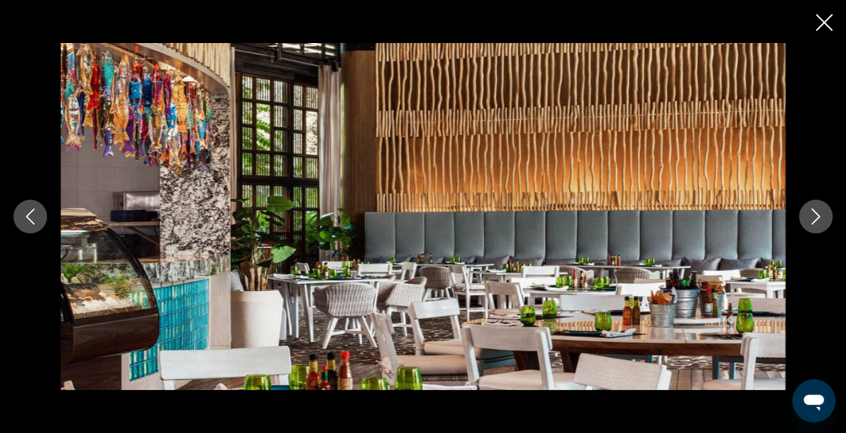
click at [814, 217] on icon "Next image" at bounding box center [816, 217] width 16 height 16
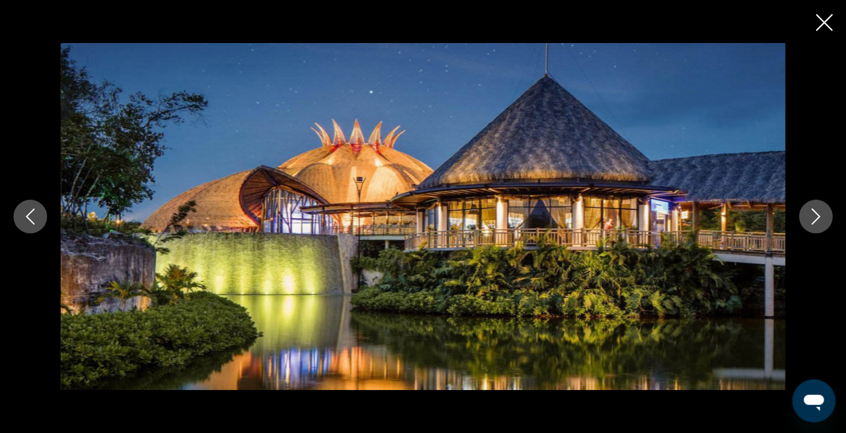
click at [814, 217] on icon "Next image" at bounding box center [816, 217] width 16 height 16
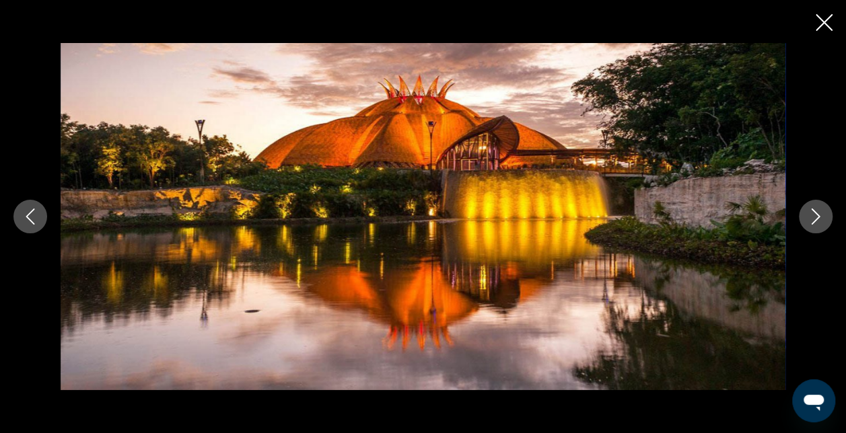
click at [814, 217] on icon "Next image" at bounding box center [816, 217] width 16 height 16
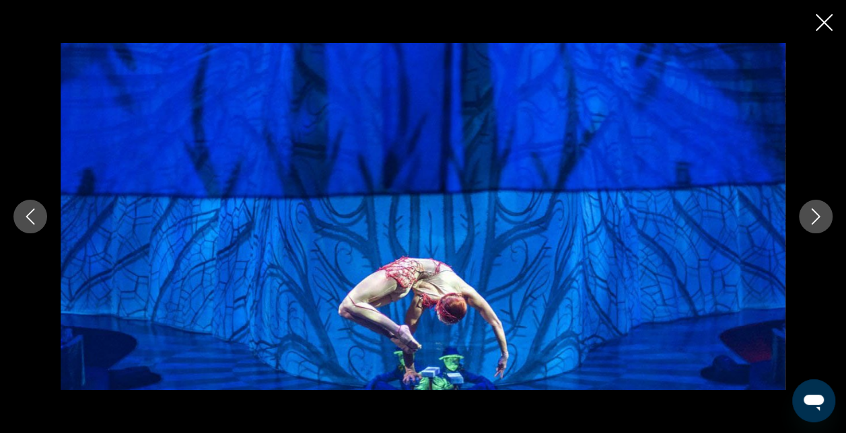
click at [814, 217] on icon "Next image" at bounding box center [816, 217] width 16 height 16
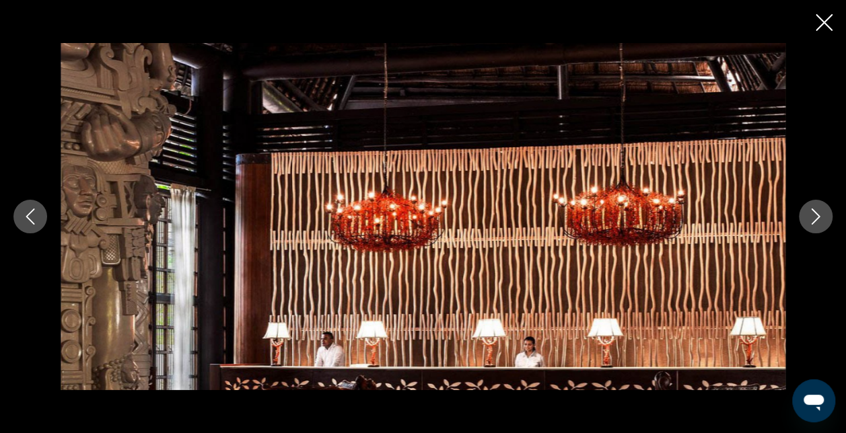
click at [814, 217] on icon "Next image" at bounding box center [816, 217] width 16 height 16
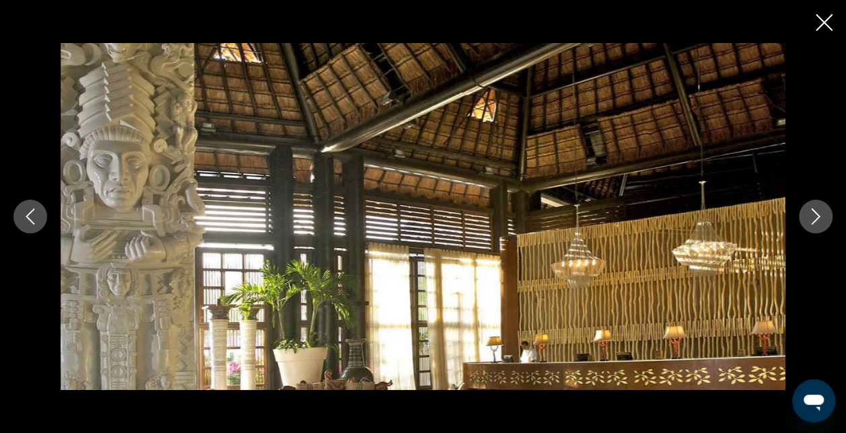
click at [814, 217] on icon "Next image" at bounding box center [816, 217] width 16 height 16
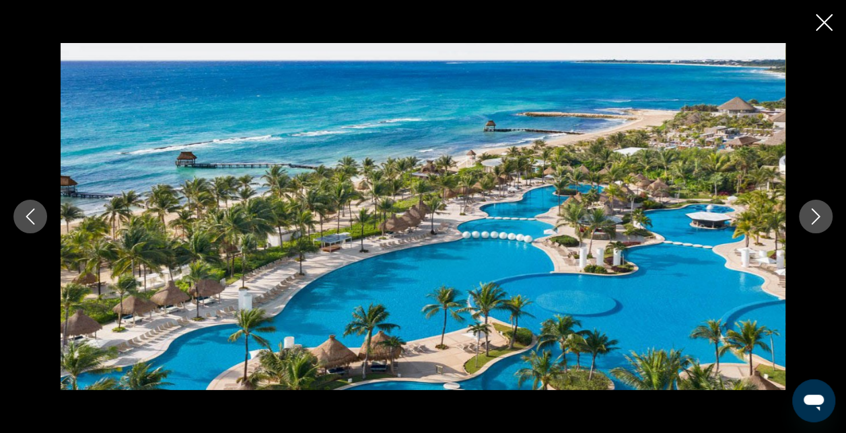
click at [817, 222] on icon "Next image" at bounding box center [816, 217] width 16 height 16
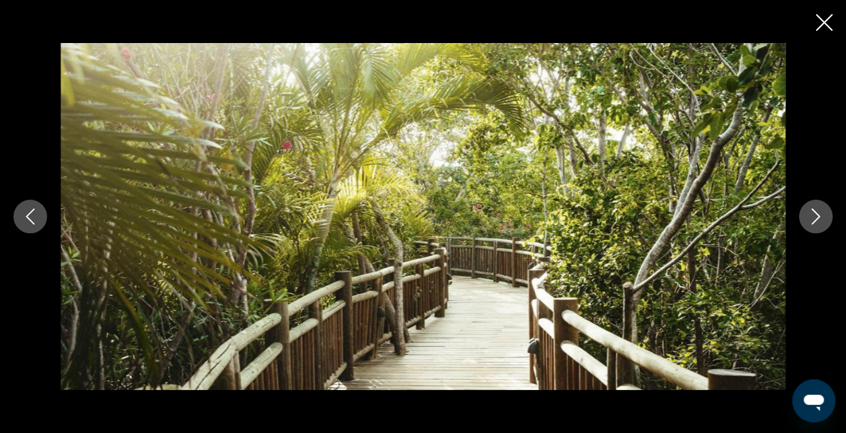
click at [817, 222] on icon "Next image" at bounding box center [816, 217] width 16 height 16
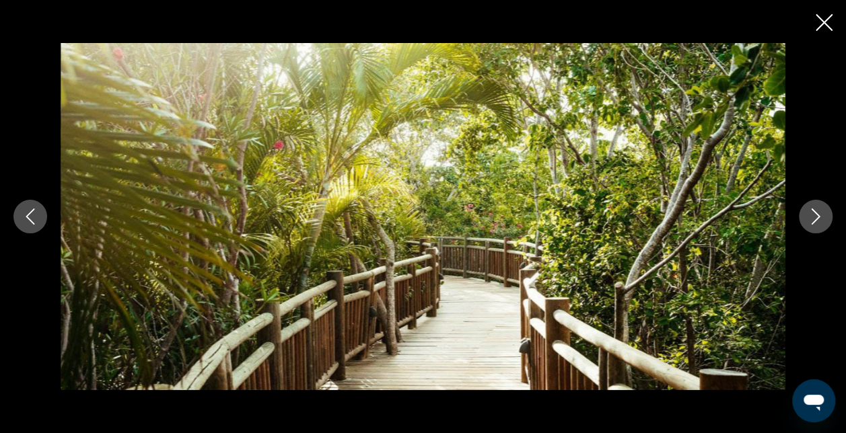
click at [817, 222] on icon "Next image" at bounding box center [816, 217] width 16 height 16
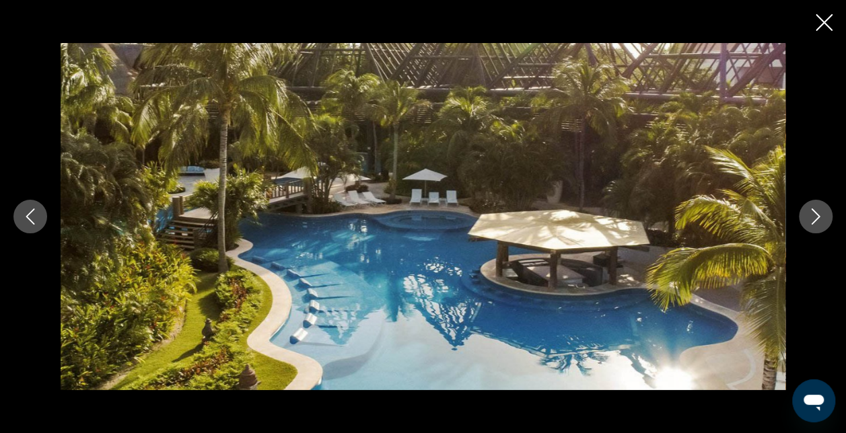
click at [817, 222] on icon "Next image" at bounding box center [816, 217] width 16 height 16
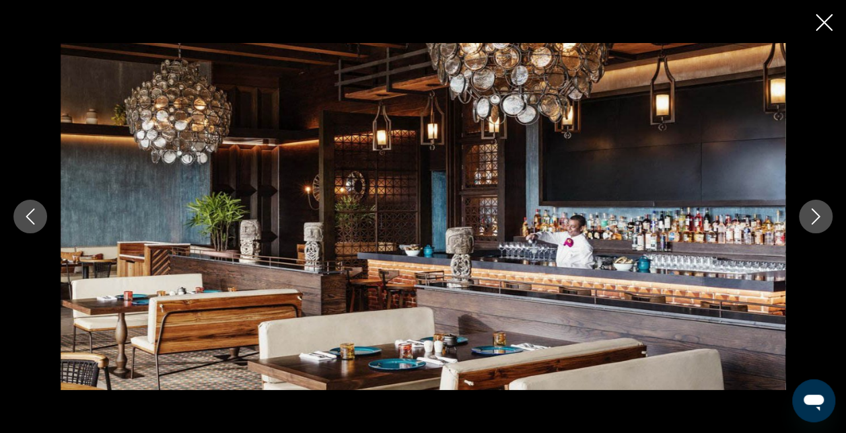
click at [817, 222] on icon "Next image" at bounding box center [816, 217] width 16 height 16
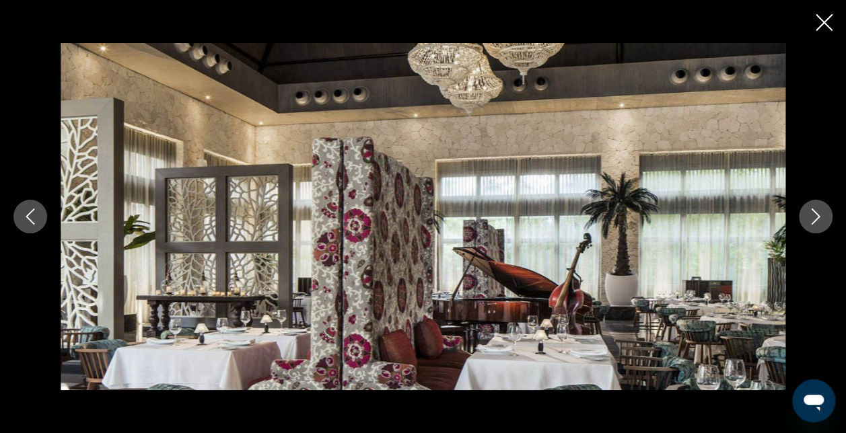
click at [817, 222] on icon "Next image" at bounding box center [816, 217] width 16 height 16
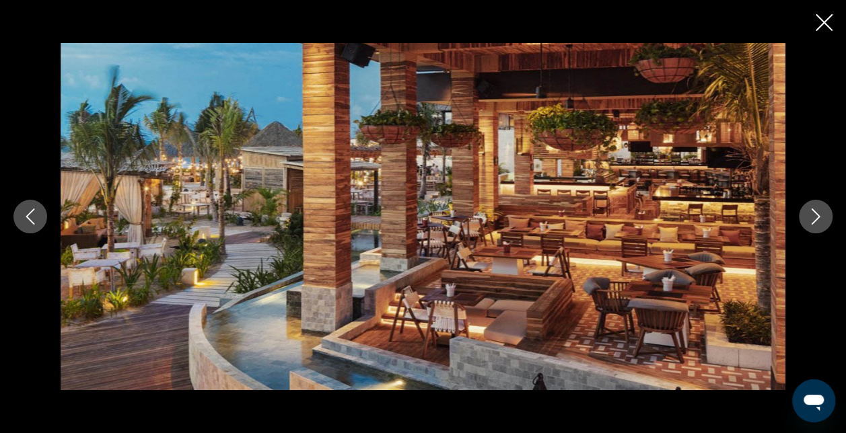
click at [817, 222] on icon "Next image" at bounding box center [816, 217] width 16 height 16
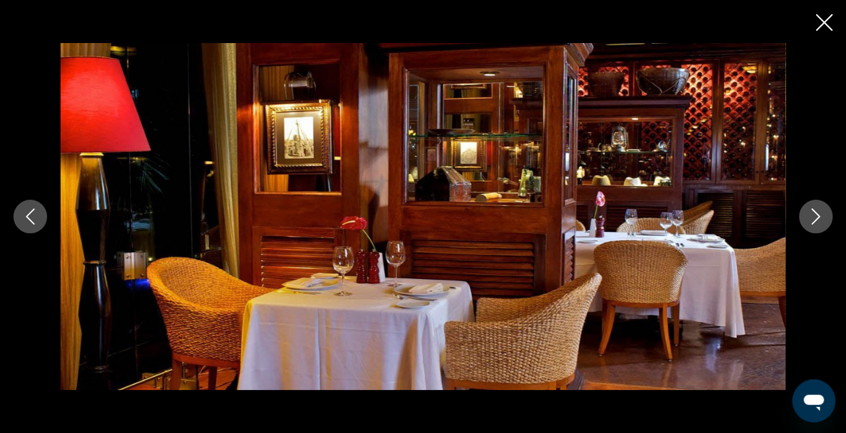
click at [817, 222] on icon "Next image" at bounding box center [816, 217] width 16 height 16
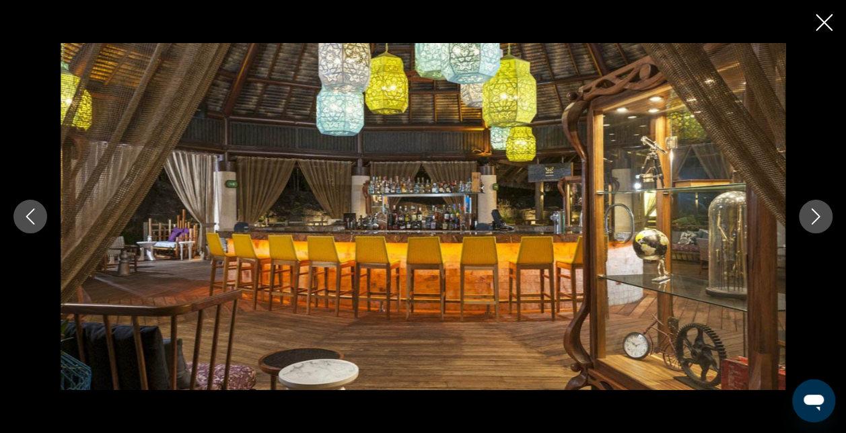
click at [817, 222] on icon "Next image" at bounding box center [816, 217] width 16 height 16
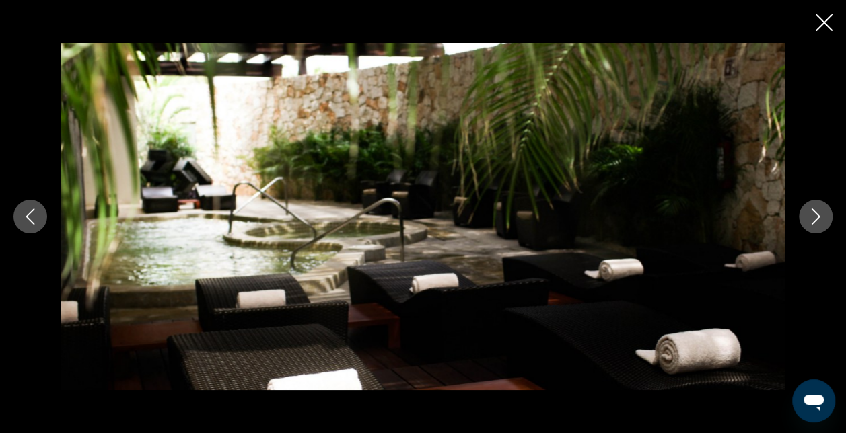
click at [817, 222] on icon "Next image" at bounding box center [816, 217] width 16 height 16
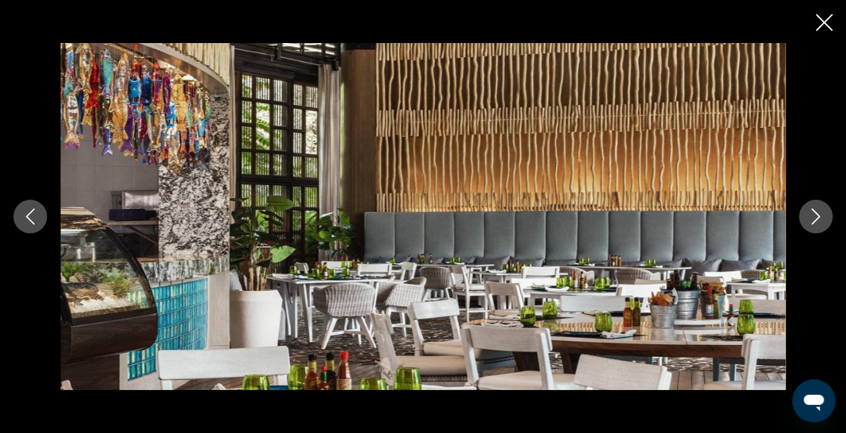
click at [817, 222] on icon "Next image" at bounding box center [816, 217] width 16 height 16
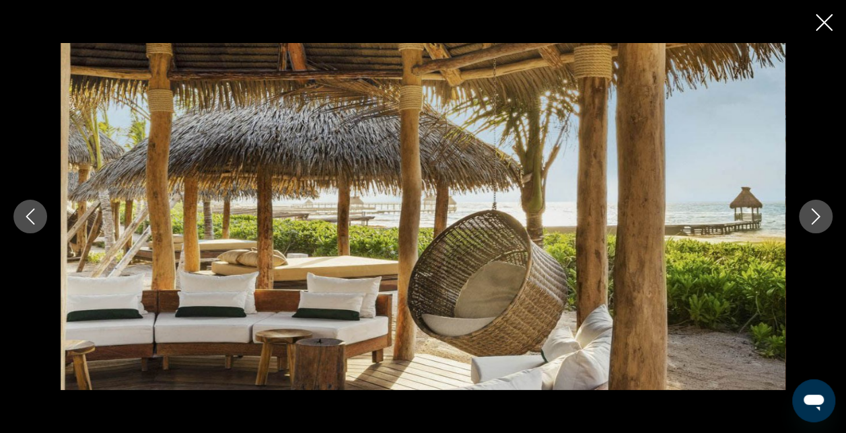
click at [817, 222] on icon "Next image" at bounding box center [816, 217] width 16 height 16
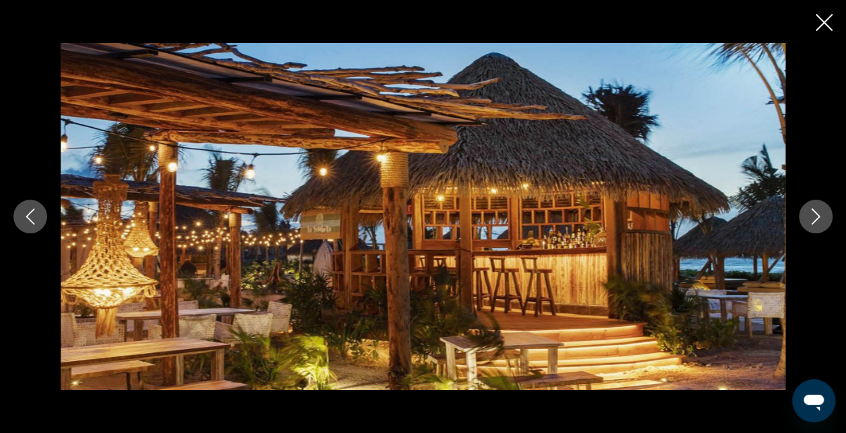
click at [817, 222] on icon "Next image" at bounding box center [816, 217] width 16 height 16
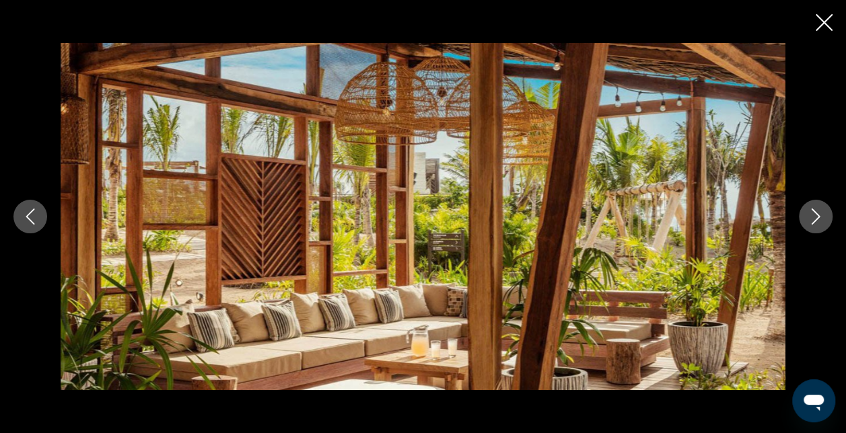
click at [817, 222] on icon "Next image" at bounding box center [816, 217] width 16 height 16
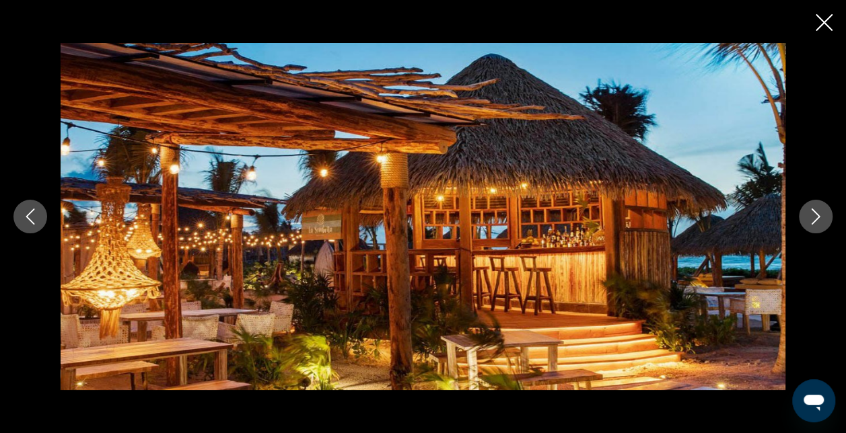
click at [817, 222] on icon "Next image" at bounding box center [816, 217] width 16 height 16
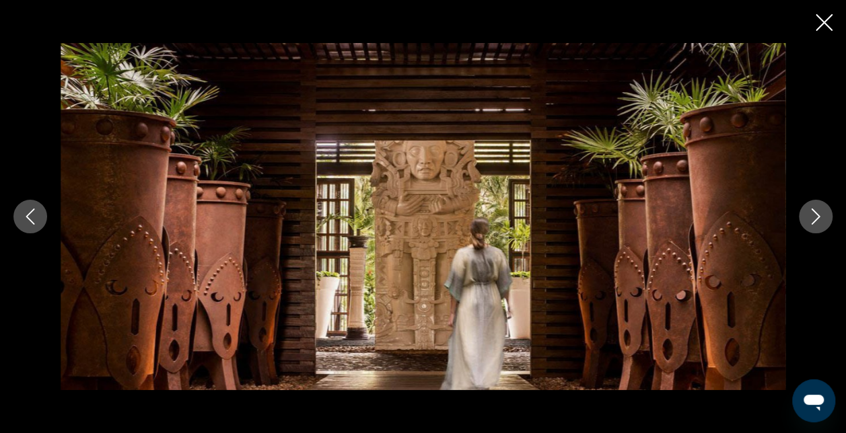
click at [817, 222] on icon "Next image" at bounding box center [816, 217] width 16 height 16
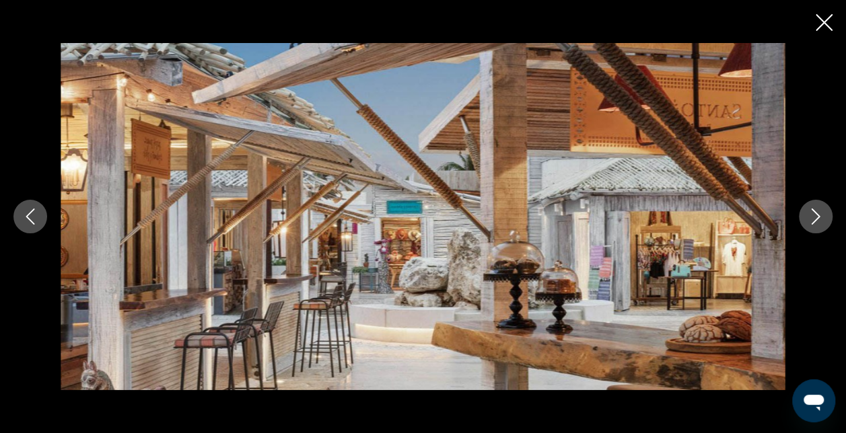
click at [817, 222] on icon "Next image" at bounding box center [816, 217] width 16 height 16
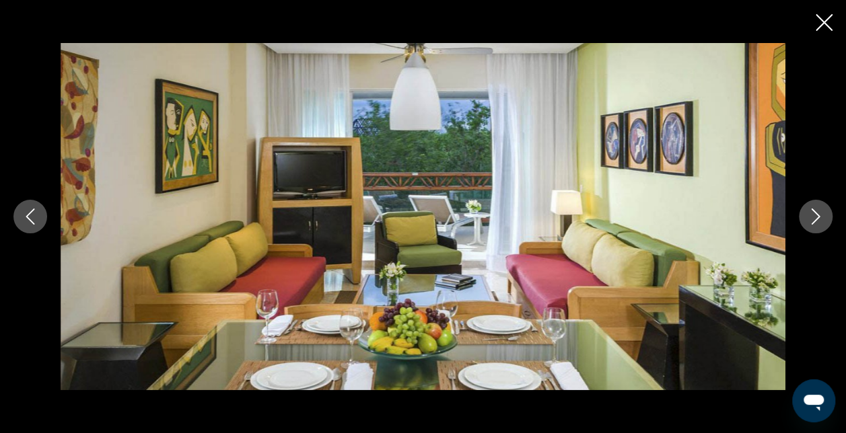
click at [817, 222] on icon "Next image" at bounding box center [816, 217] width 16 height 16
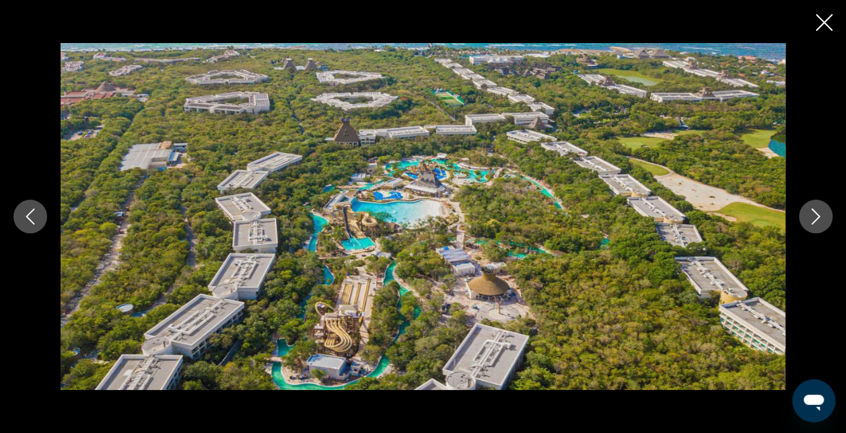
click at [817, 222] on icon "Next image" at bounding box center [816, 217] width 16 height 16
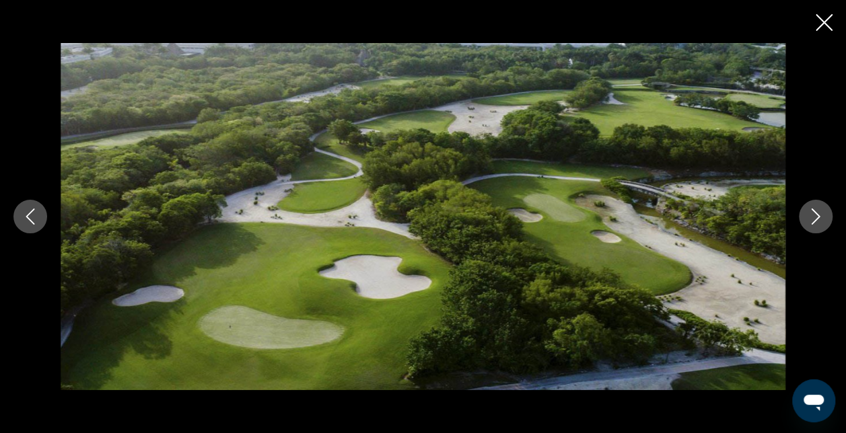
click at [818, 34] on button "Close slideshow" at bounding box center [824, 23] width 17 height 21
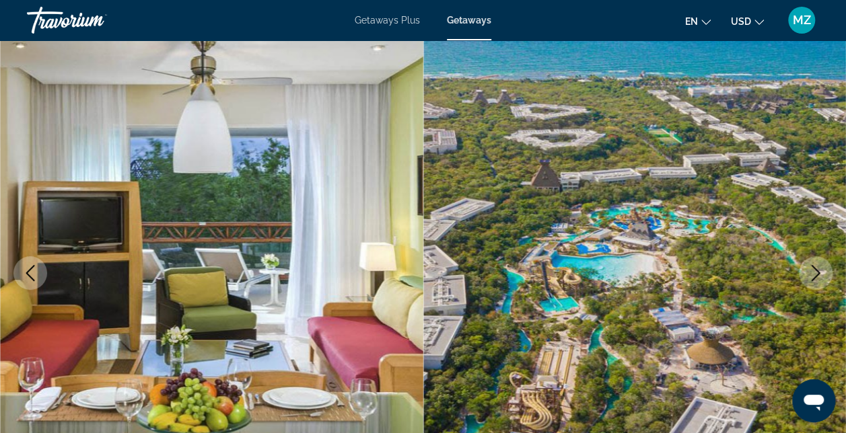
scroll to position [0, 0]
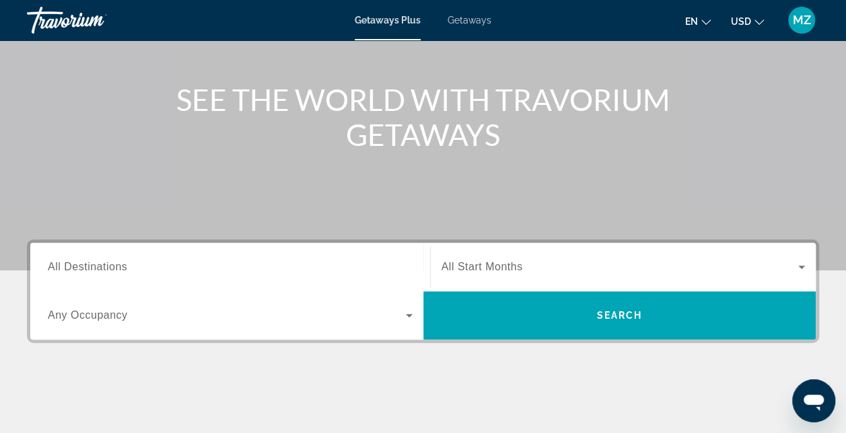
scroll to position [135, 0]
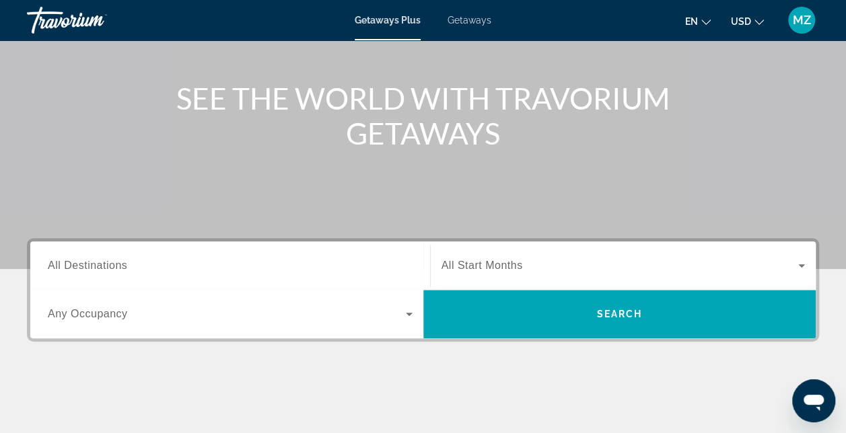
click at [46, 269] on div "Destination All Destinations" at bounding box center [230, 266] width 386 height 38
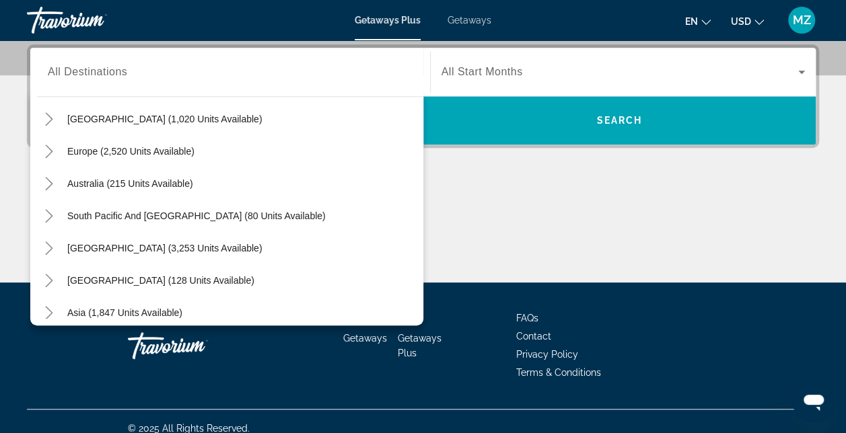
scroll to position [207, 0]
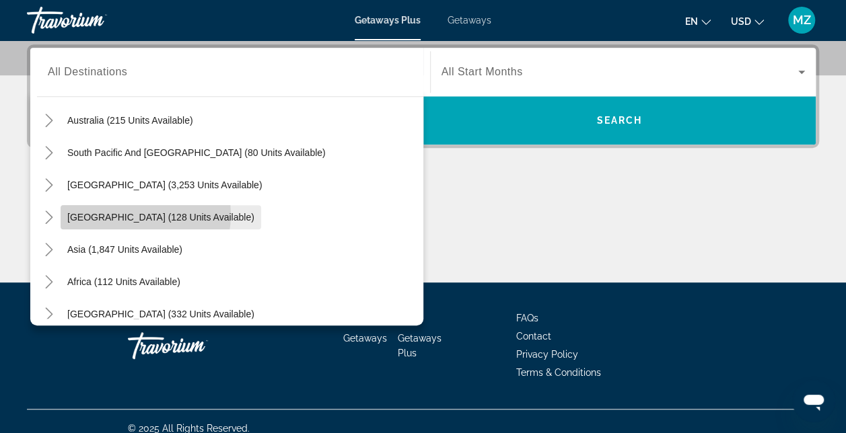
click at [132, 213] on span "Central America (128 units available)" at bounding box center [160, 217] width 187 height 11
type input "**********"
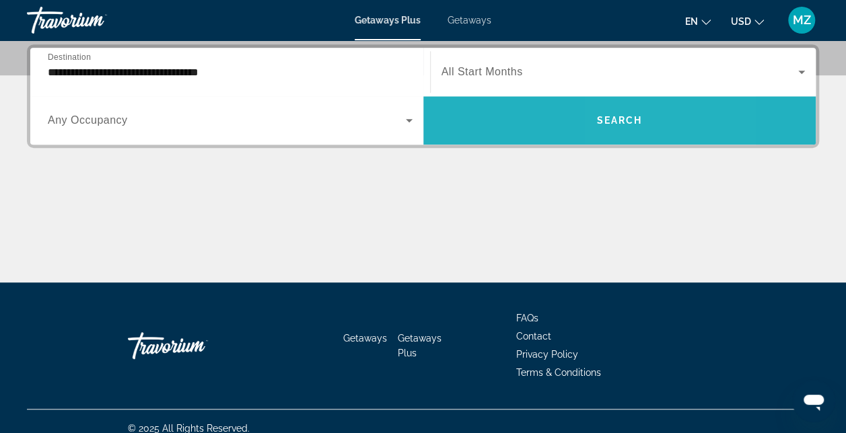
click at [615, 117] on span "Search" at bounding box center [619, 120] width 46 height 11
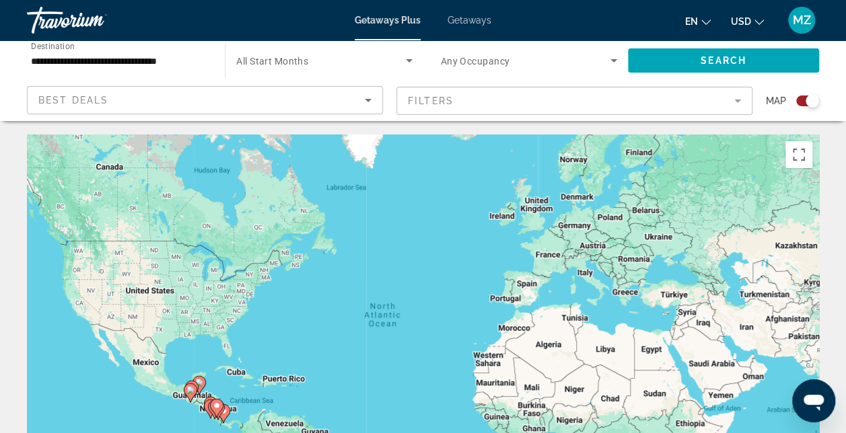
click at [471, 22] on span "Getaways" at bounding box center [470, 20] width 44 height 11
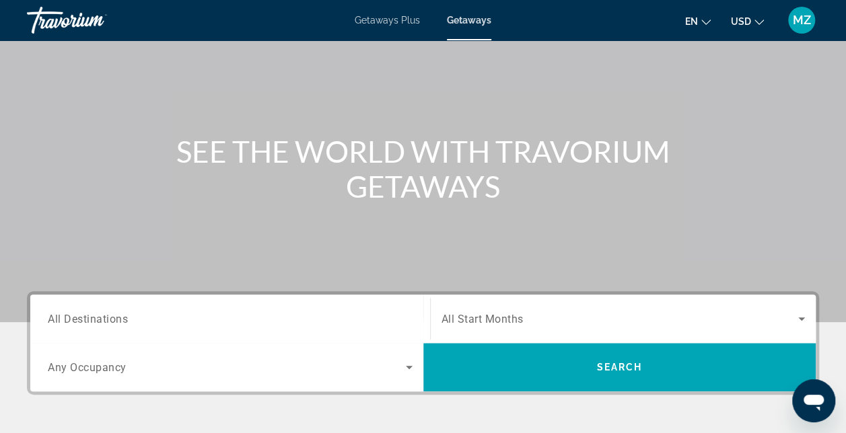
scroll to position [108, 0]
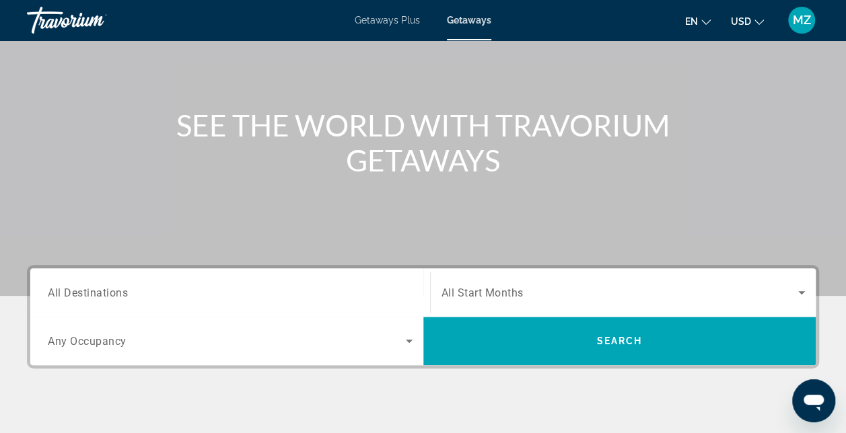
click at [62, 299] on span "All Destinations" at bounding box center [88, 292] width 80 height 13
click at [62, 299] on input "Destination All Destinations" at bounding box center [230, 293] width 365 height 16
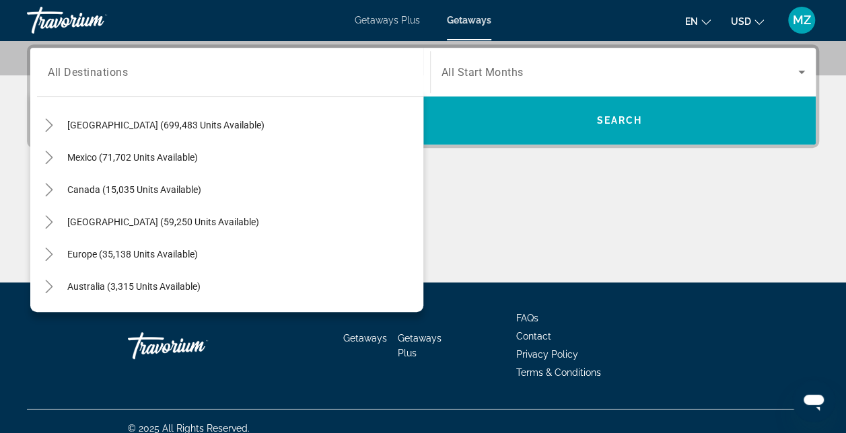
scroll to position [17, 0]
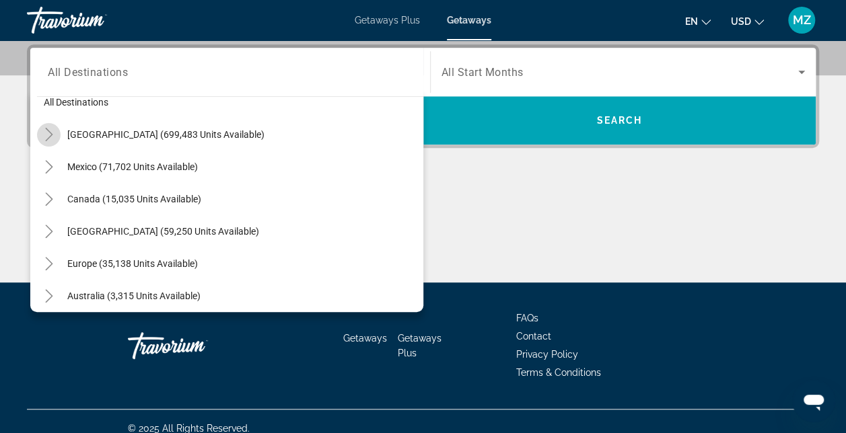
click at [46, 130] on icon "Toggle United States (699,483 units available)" at bounding box center [48, 134] width 13 height 13
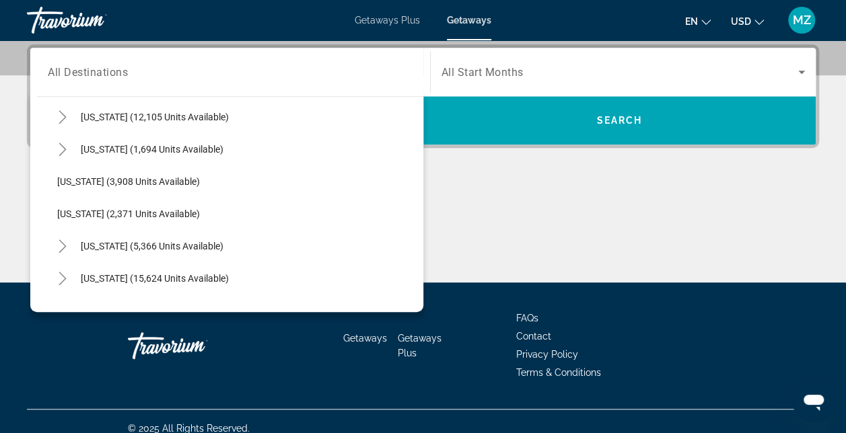
scroll to position [837, 0]
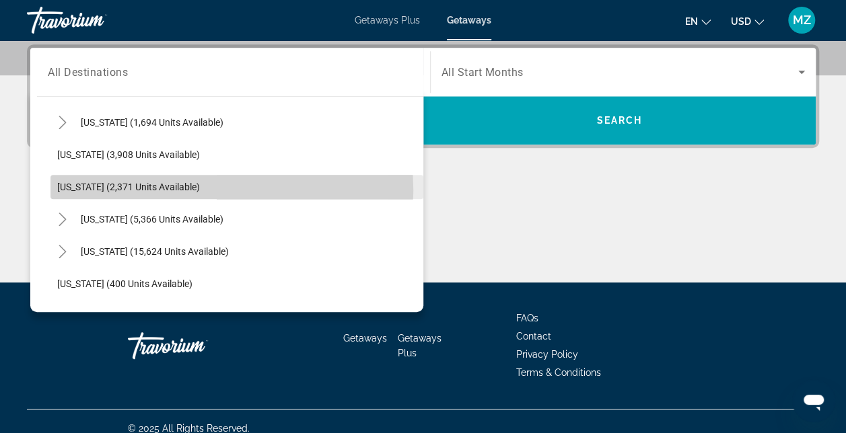
click at [143, 189] on span "New Mexico (2,371 units available)" at bounding box center [128, 187] width 143 height 11
type input "**********"
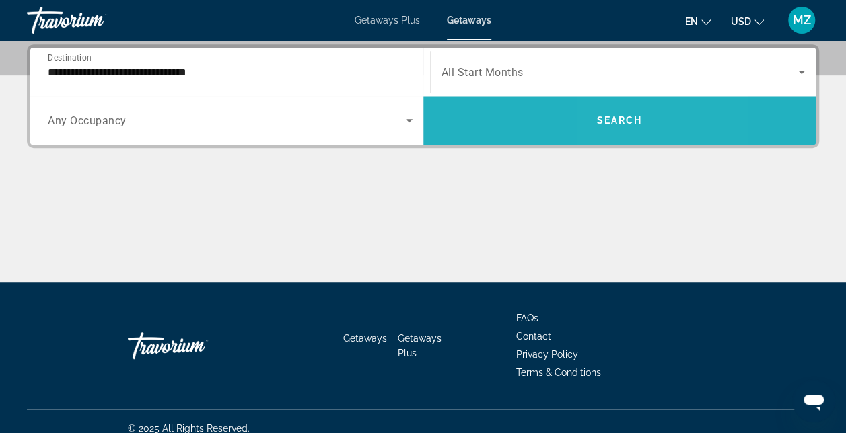
click at [612, 112] on span "Search widget" at bounding box center [619, 120] width 393 height 32
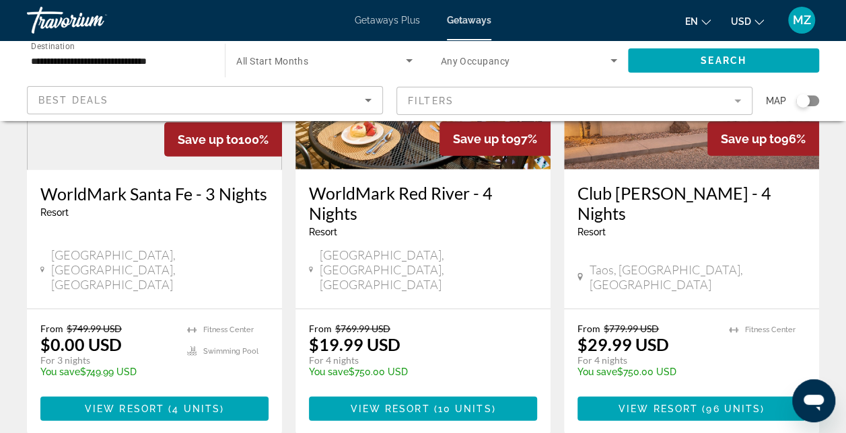
scroll to position [1723, 0]
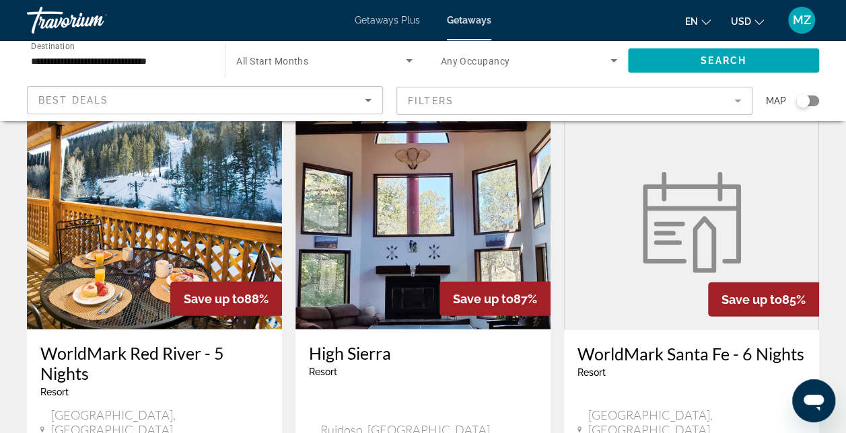
scroll to position [1588, 0]
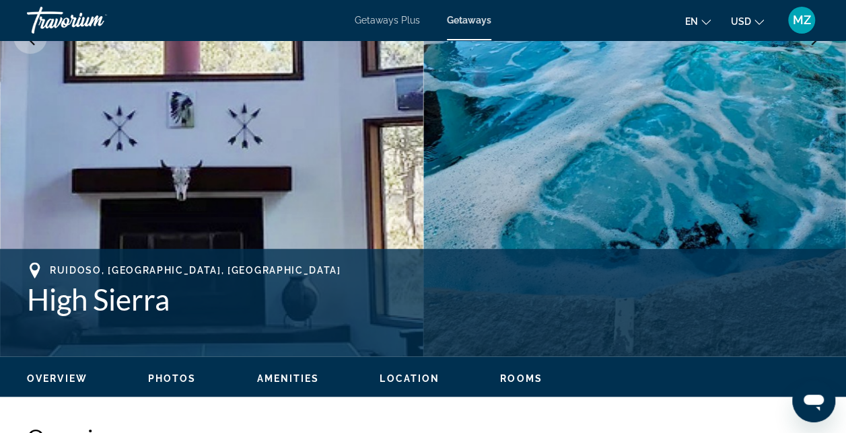
scroll to position [350, 0]
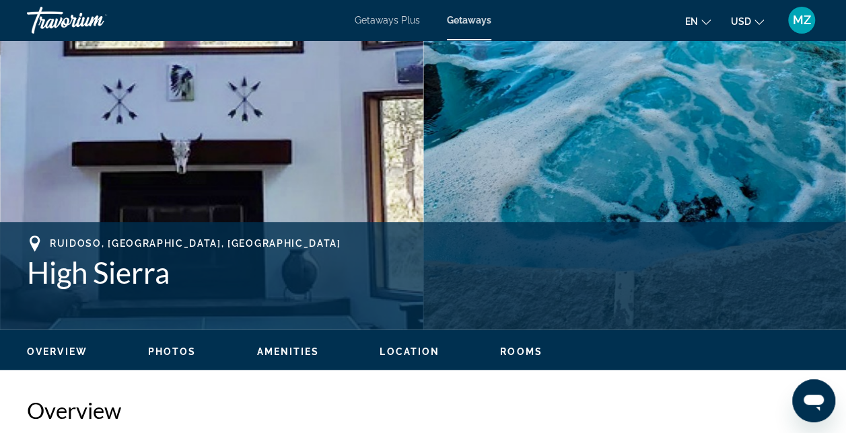
click at [166, 351] on span "Photos" at bounding box center [172, 352] width 48 height 11
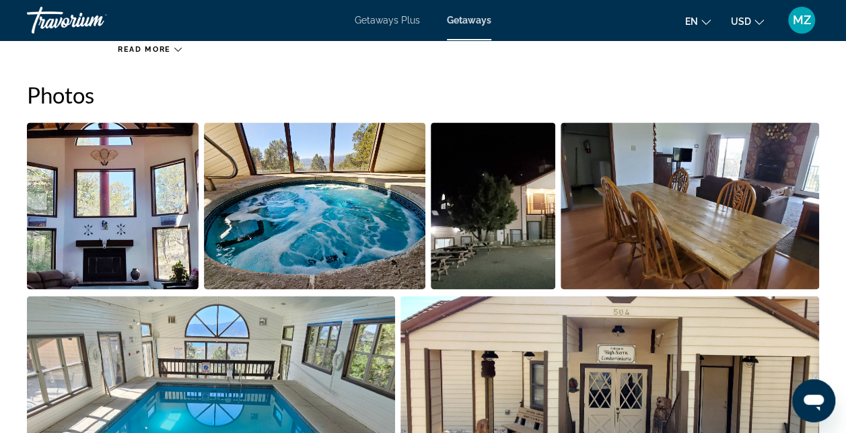
scroll to position [846, 0]
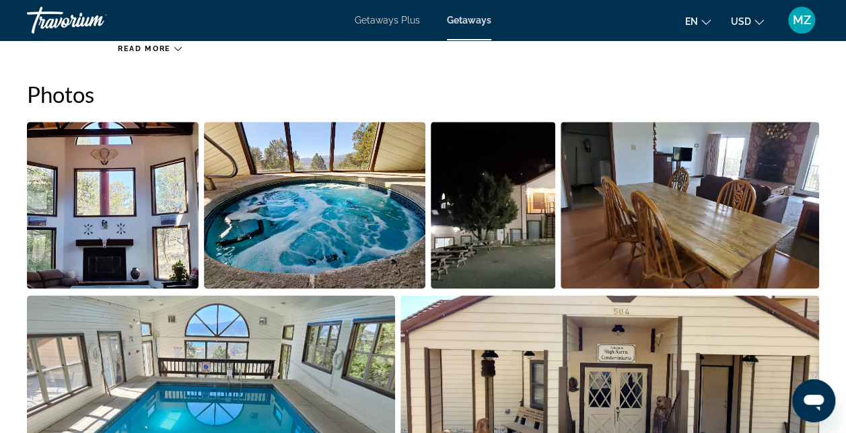
click at [203, 378] on img "Open full-screen image slider" at bounding box center [211, 378] width 368 height 167
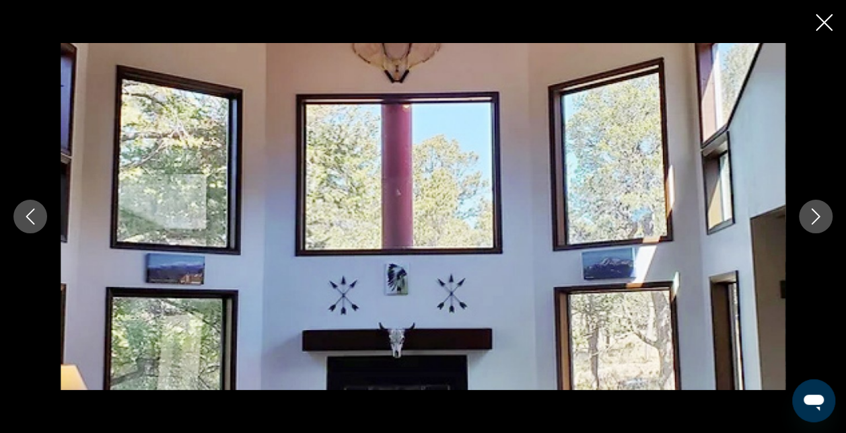
click at [809, 216] on icon "Next image" at bounding box center [816, 217] width 16 height 16
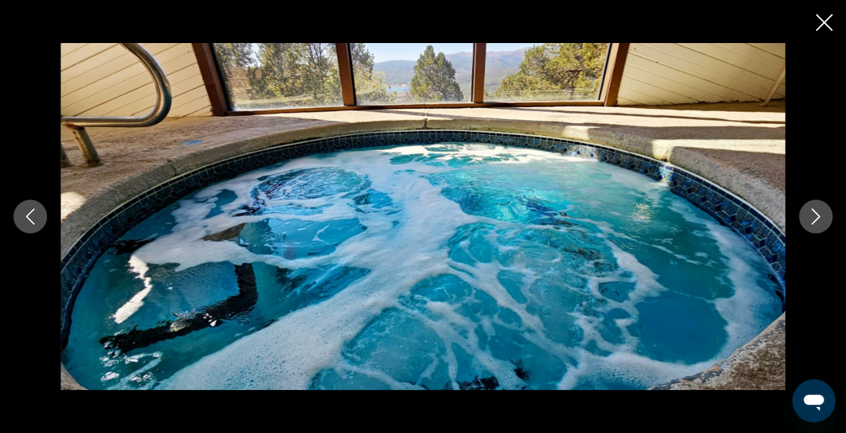
click at [810, 220] on icon "Next image" at bounding box center [816, 217] width 16 height 16
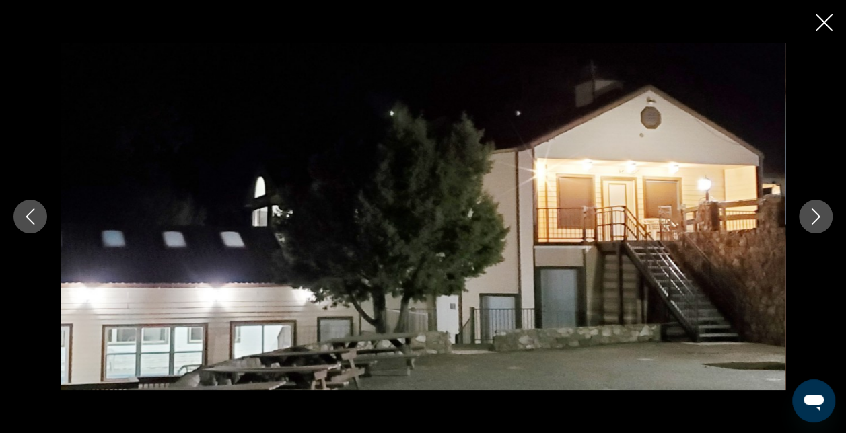
click at [811, 222] on icon "Next image" at bounding box center [816, 217] width 16 height 16
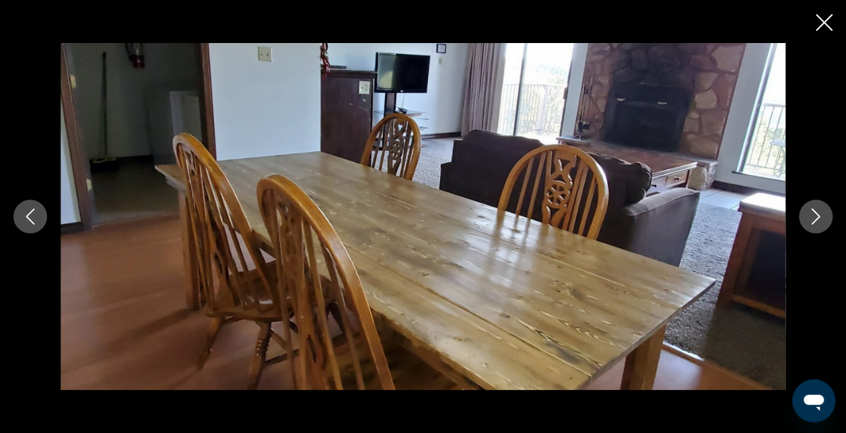
click at [812, 217] on icon "Next image" at bounding box center [816, 217] width 16 height 16
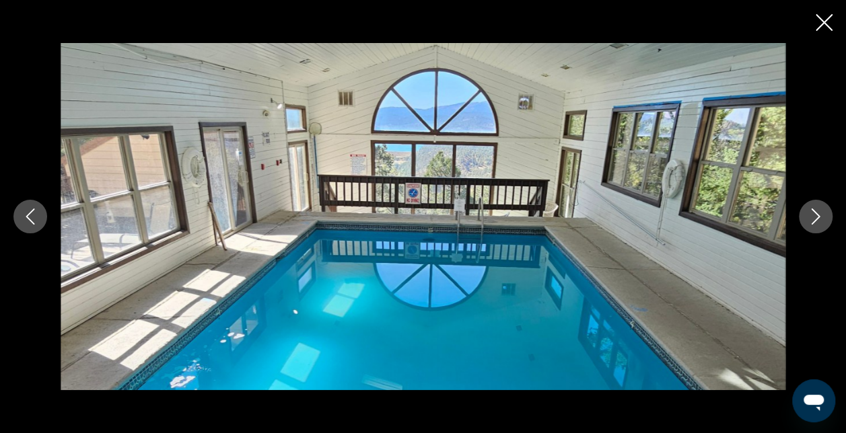
click at [813, 223] on icon "Next image" at bounding box center [816, 217] width 16 height 16
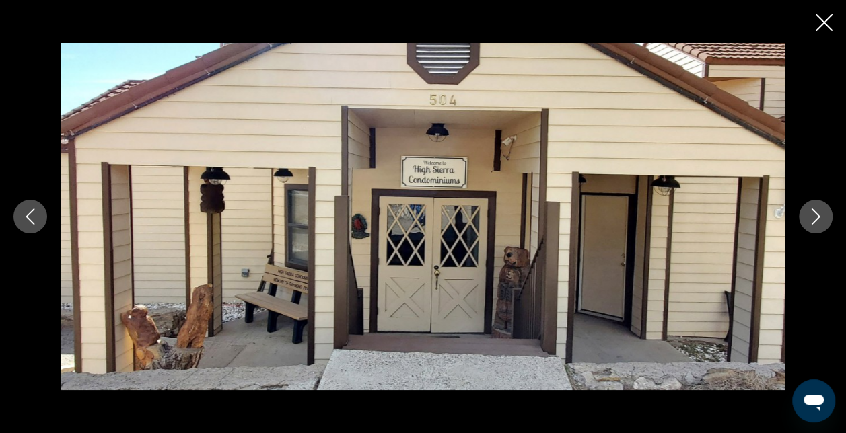
click at [813, 225] on button "Next image" at bounding box center [816, 217] width 34 height 34
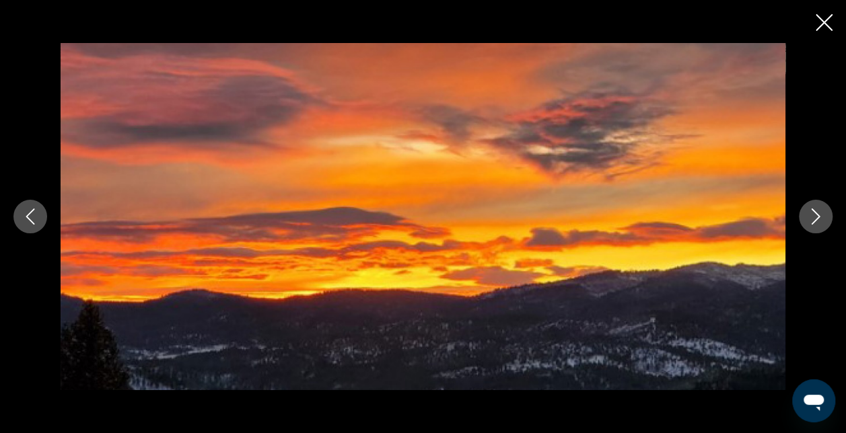
click at [813, 225] on button "Next image" at bounding box center [816, 217] width 34 height 34
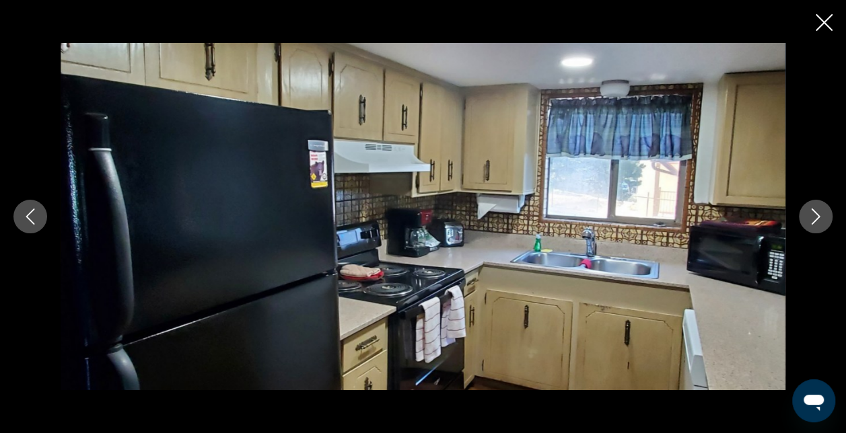
click at [813, 225] on button "Next image" at bounding box center [816, 217] width 34 height 34
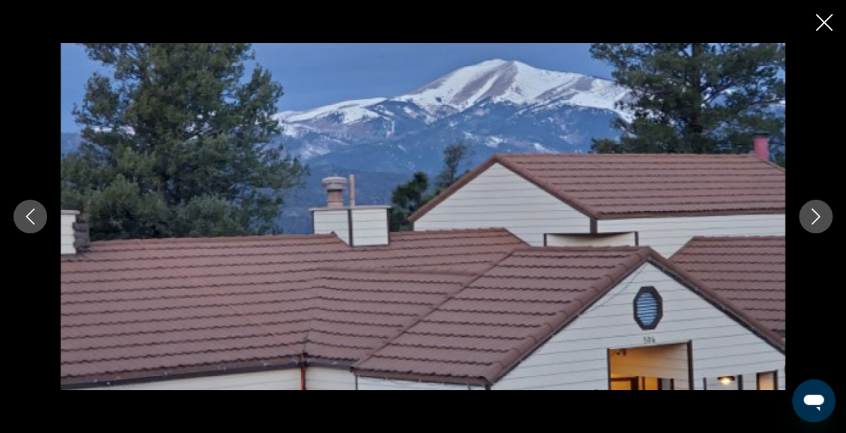
click at [813, 225] on button "Next image" at bounding box center [816, 217] width 34 height 34
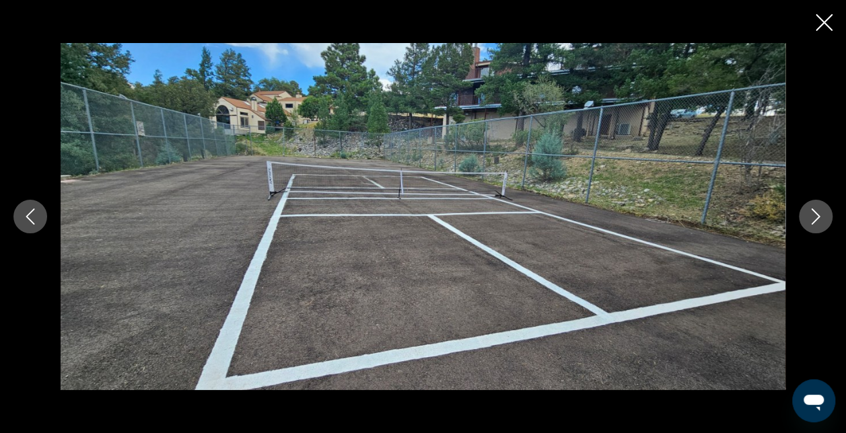
click at [813, 225] on button "Next image" at bounding box center [816, 217] width 34 height 34
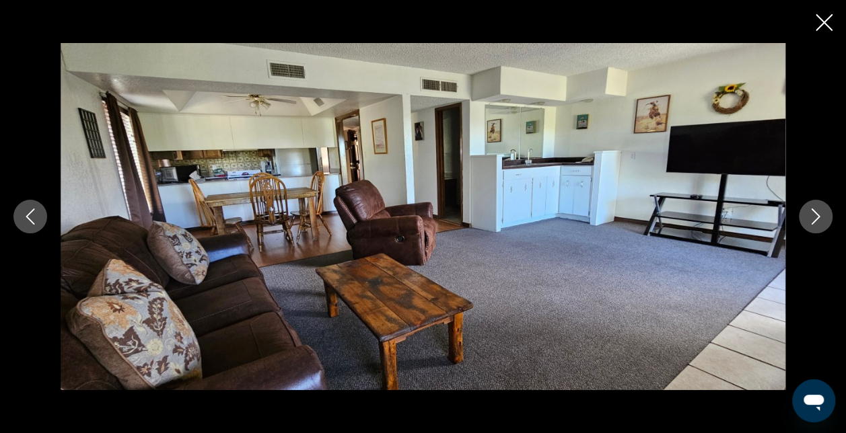
click at [812, 225] on button "Next image" at bounding box center [816, 217] width 34 height 34
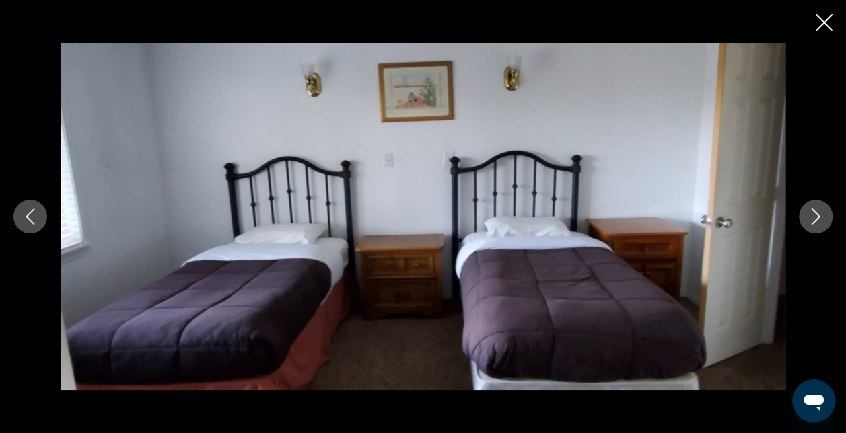
click at [812, 225] on button "Next image" at bounding box center [816, 217] width 34 height 34
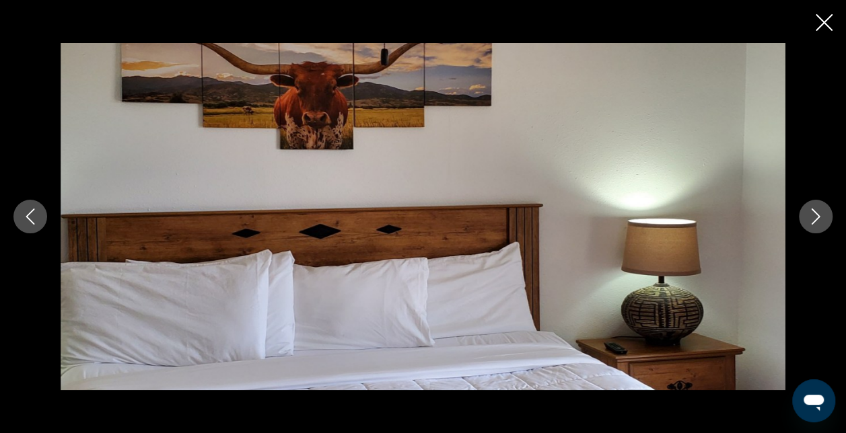
click at [812, 223] on icon "Next image" at bounding box center [816, 217] width 9 height 16
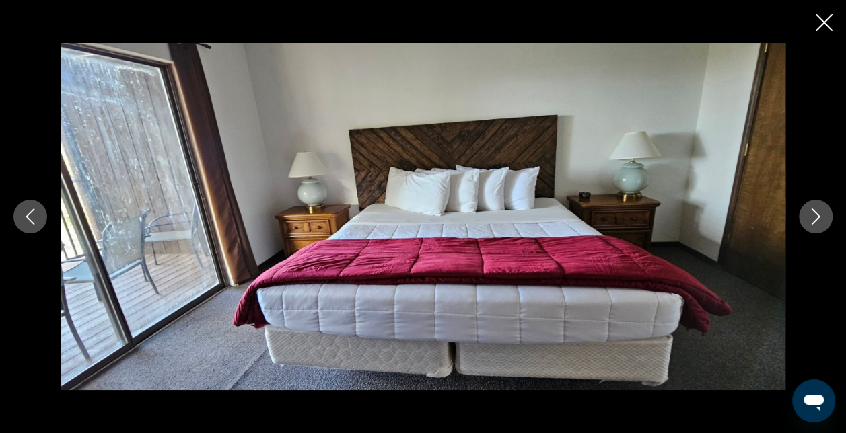
click at [812, 223] on icon "Next image" at bounding box center [816, 217] width 9 height 16
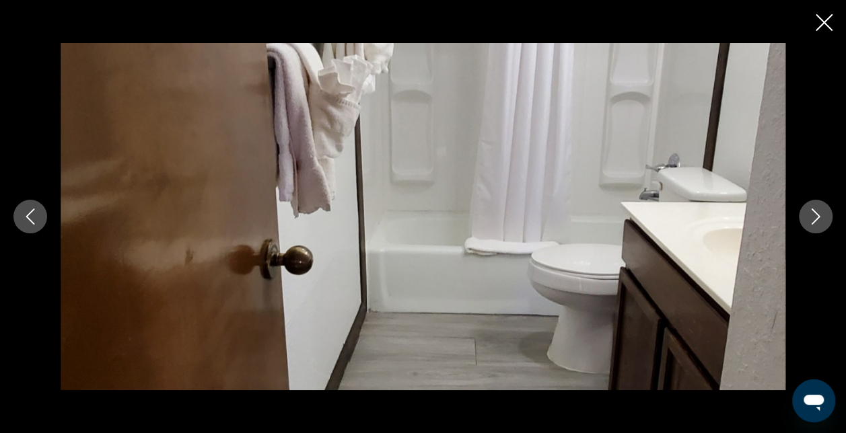
click at [812, 223] on icon "Next image" at bounding box center [816, 217] width 9 height 16
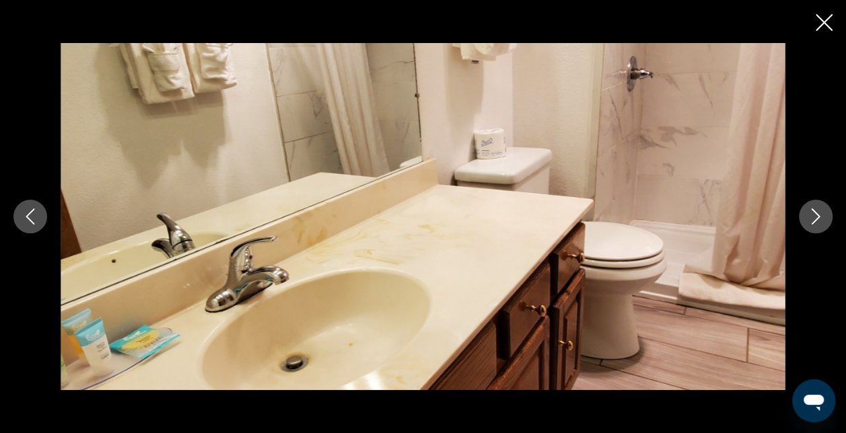
click at [812, 221] on icon "Next image" at bounding box center [816, 217] width 16 height 16
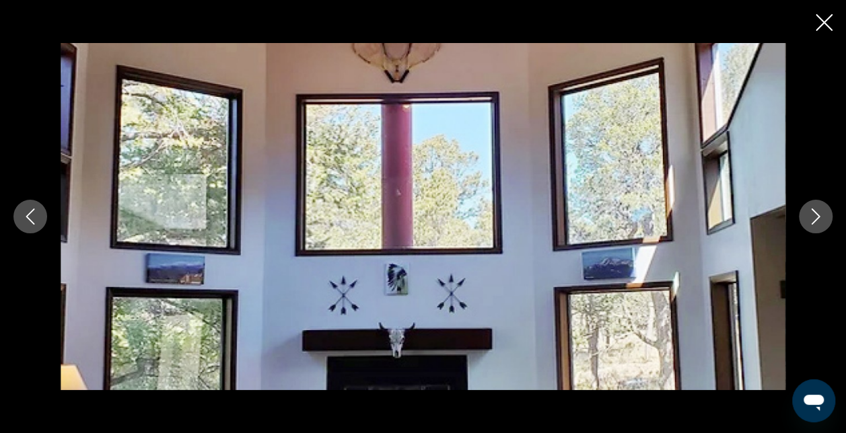
click at [812, 221] on icon "Next image" at bounding box center [816, 217] width 16 height 16
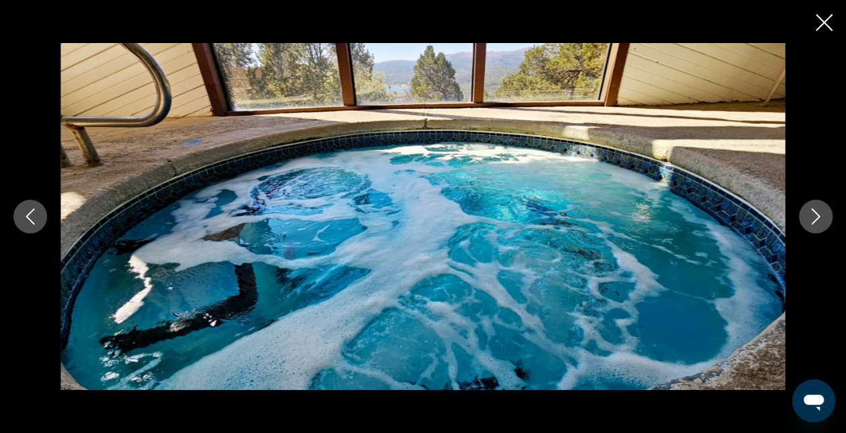
click at [824, 17] on icon "Close slideshow" at bounding box center [824, 22] width 17 height 17
